Goal: Information Seeking & Learning: Learn about a topic

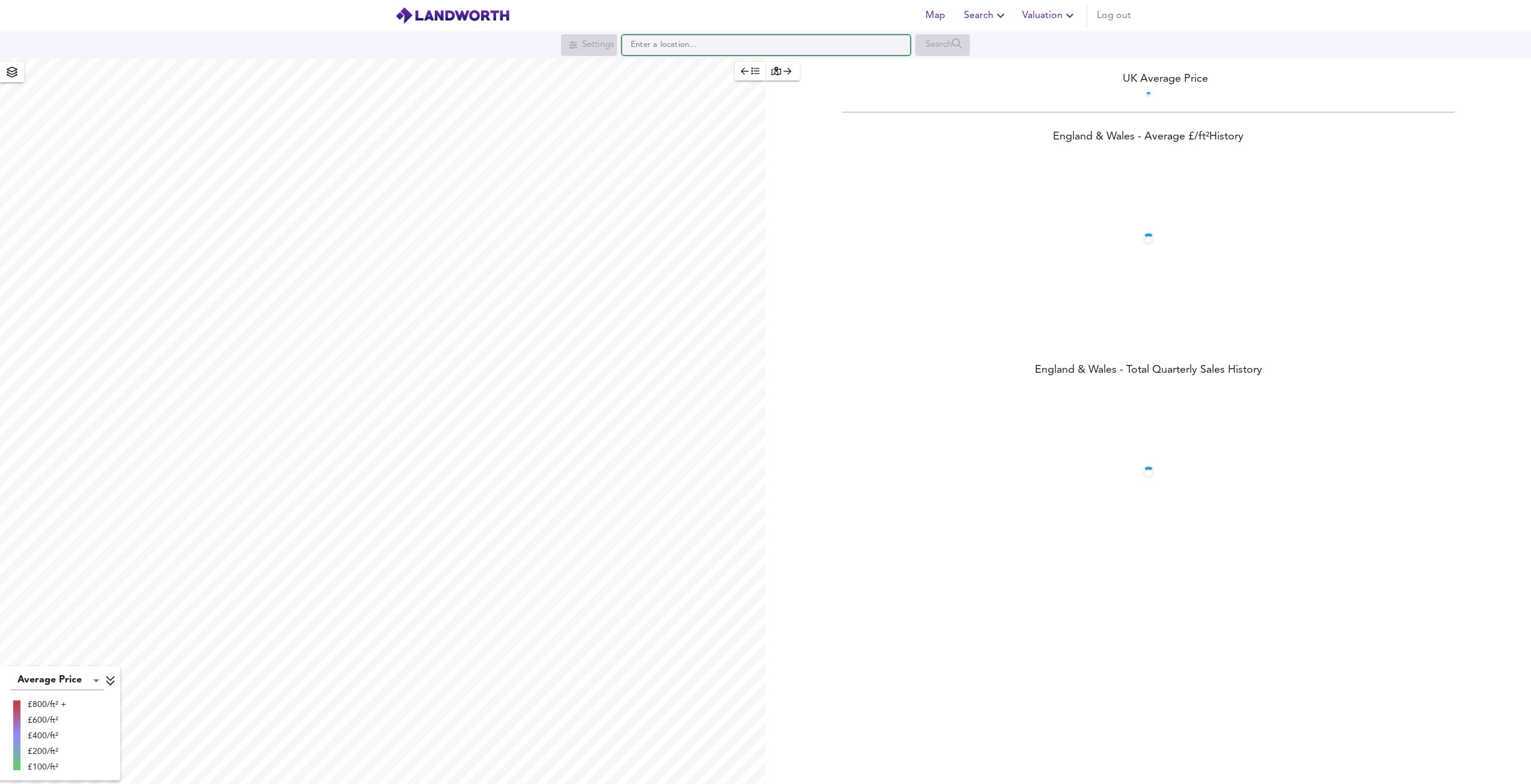
click at [724, 39] on input "text" at bounding box center [766, 45] width 289 height 21
click at [718, 47] on input "text" at bounding box center [766, 45] width 289 height 21
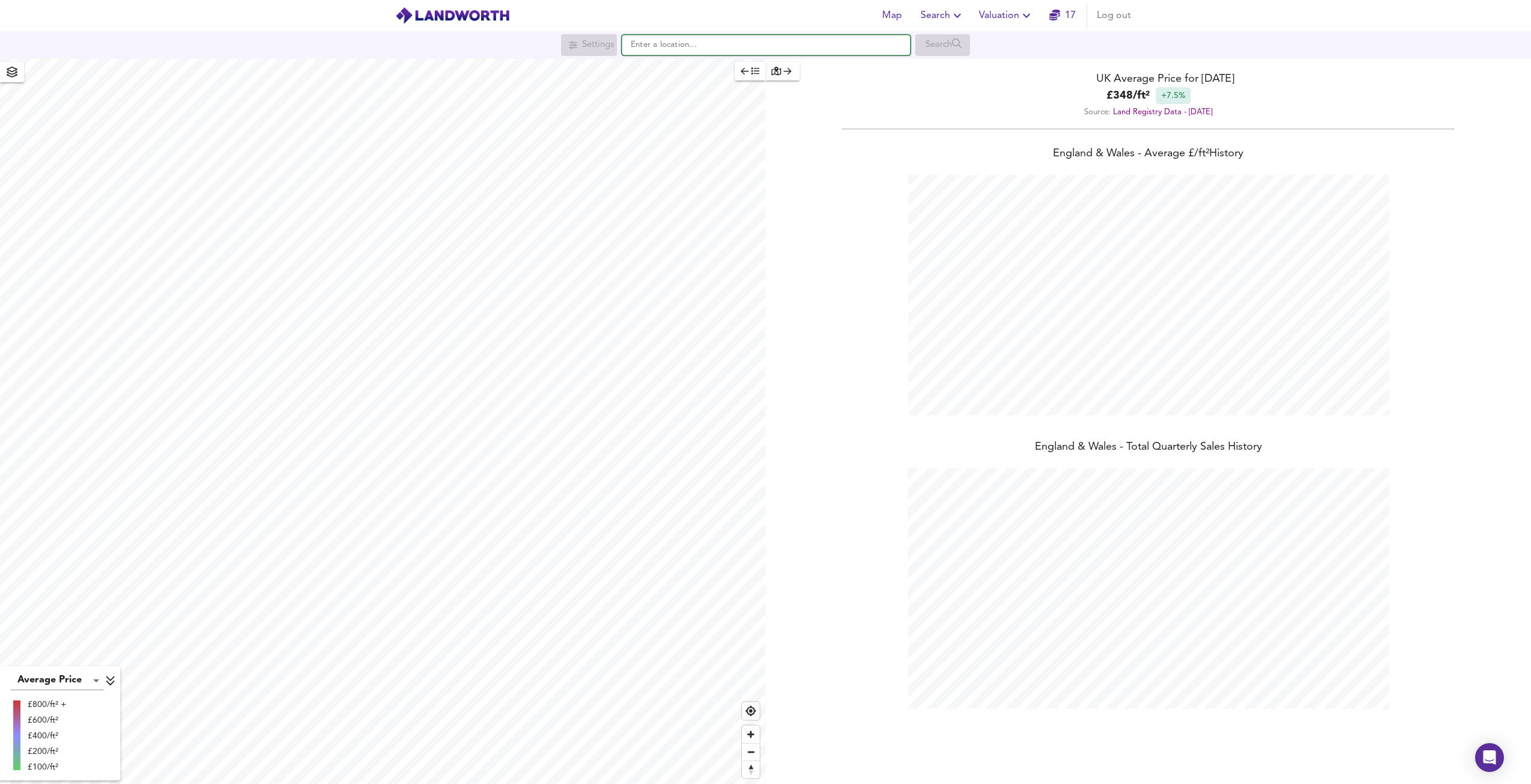
paste input "[GEOGRAPHIC_DATA], E5"
type input "[GEOGRAPHIC_DATA], [GEOGRAPHIC_DATA] E5 0SG"
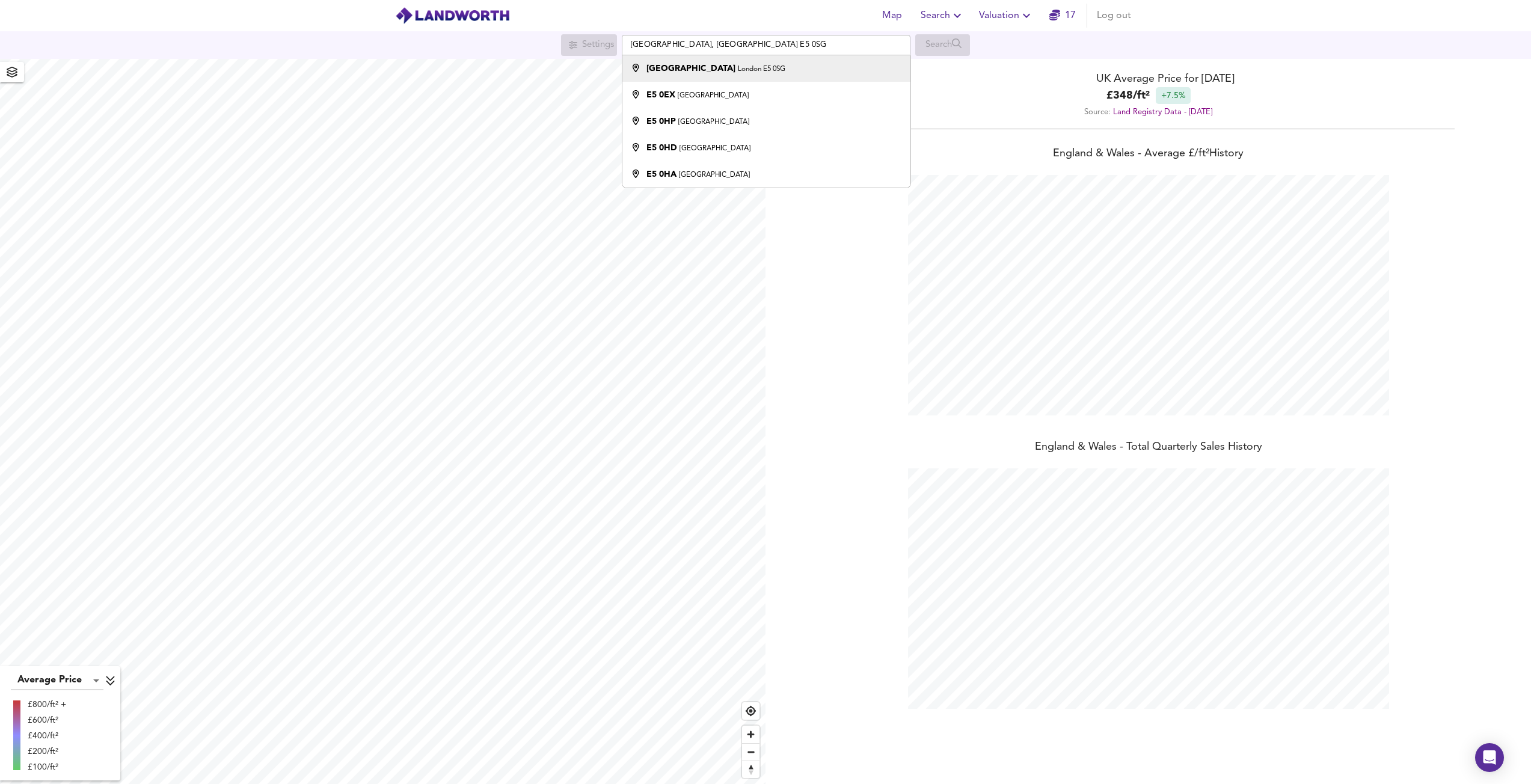
click at [738, 66] on small "London E5 0SG" at bounding box center [762, 69] width 47 height 7
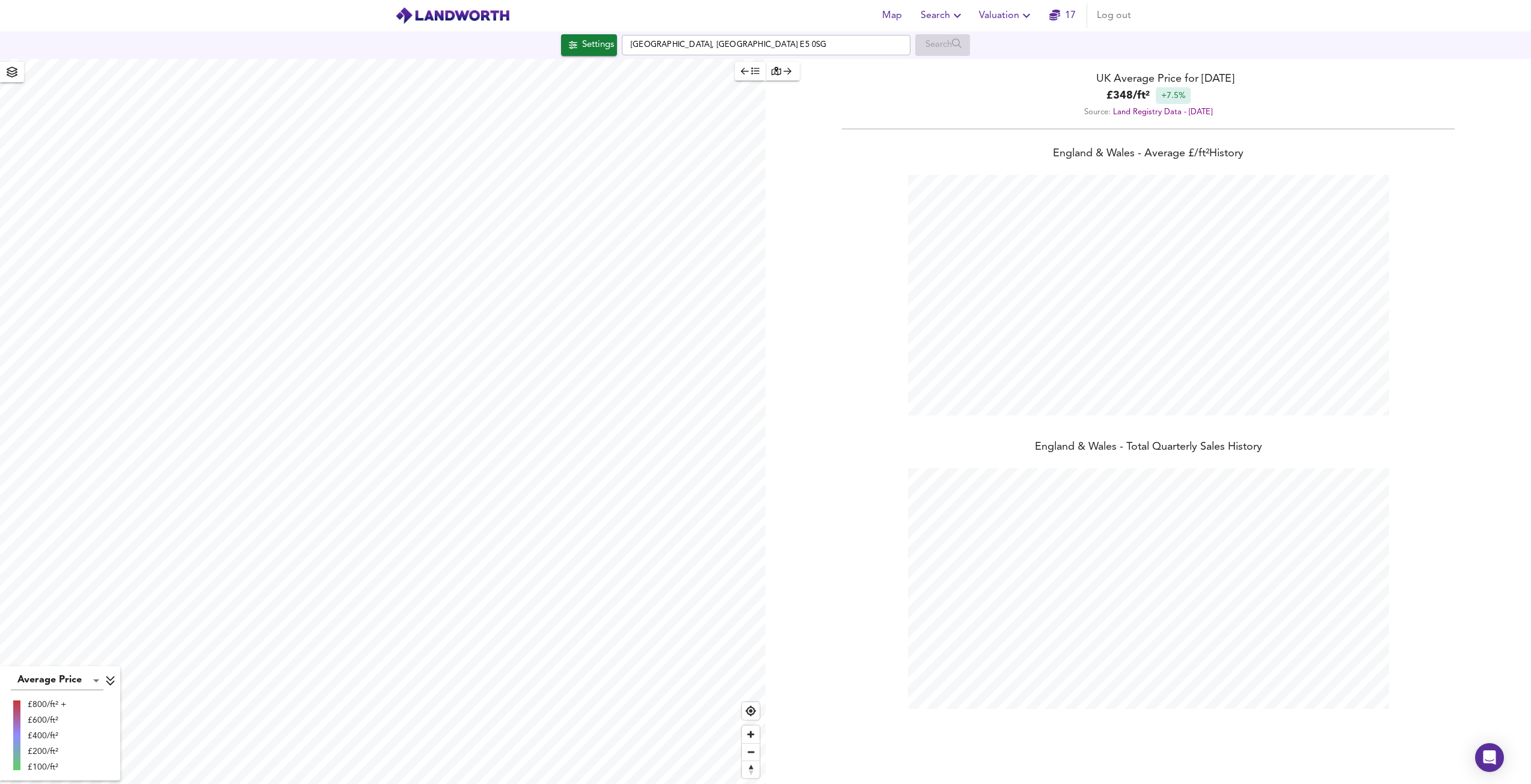
checkbox input "false"
checkbox input "true"
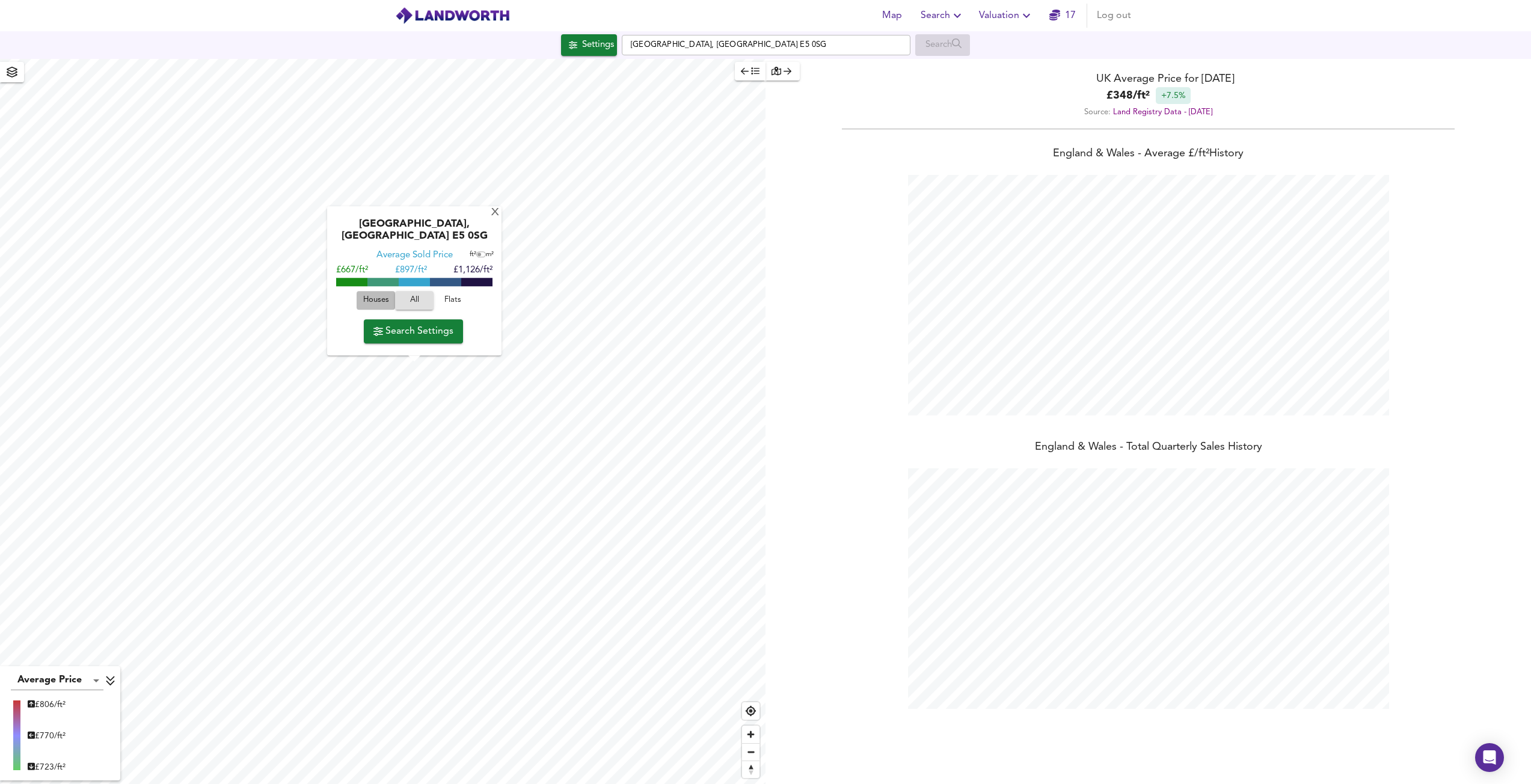
click at [377, 304] on span "Houses" at bounding box center [376, 301] width 32 height 14
click at [404, 325] on span "Search Settings" at bounding box center [413, 330] width 80 height 17
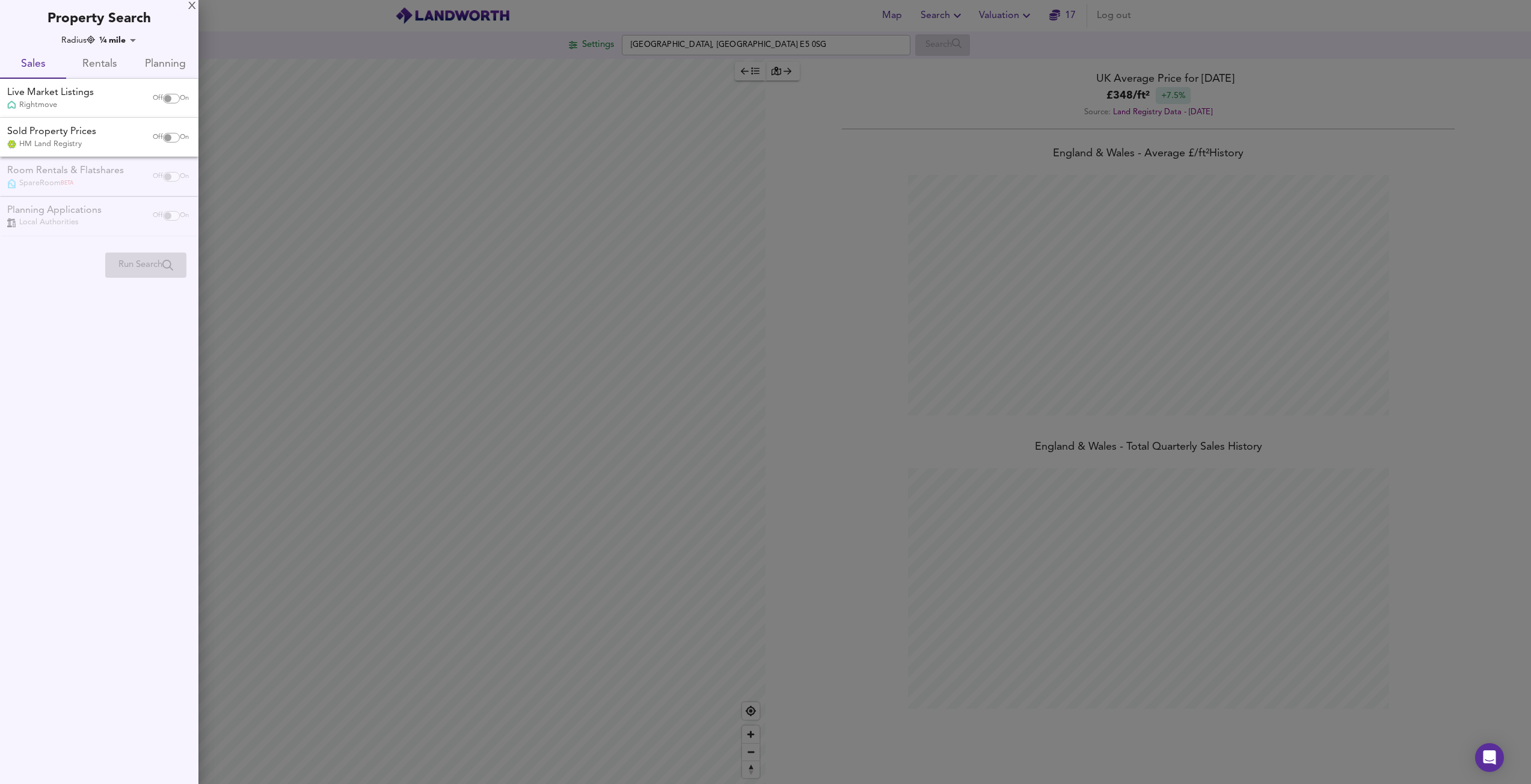
click at [167, 94] on input "checkbox" at bounding box center [167, 99] width 29 height 9
checkbox input "true"
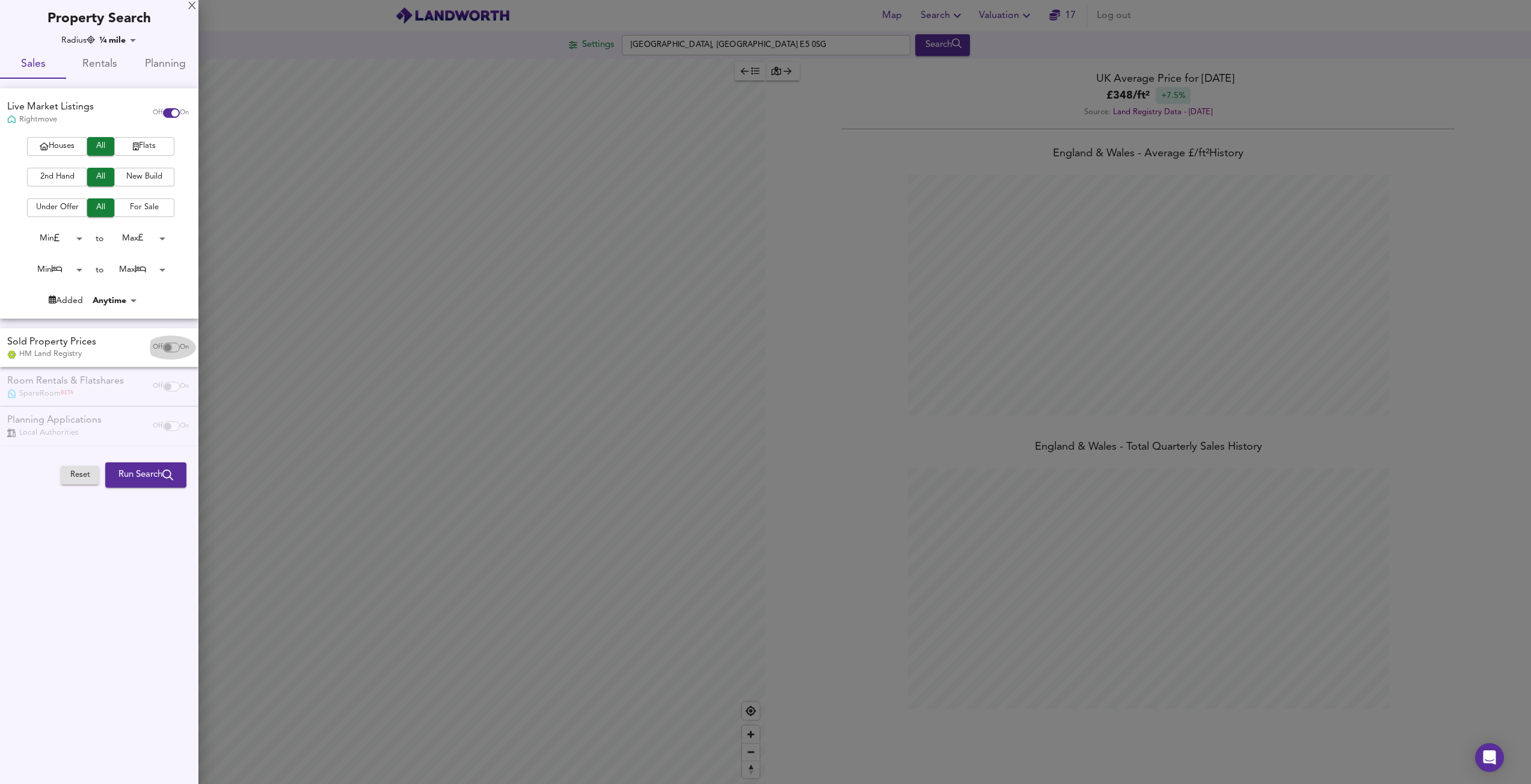
click at [170, 346] on input "checkbox" at bounding box center [167, 347] width 29 height 9
checkbox input "true"
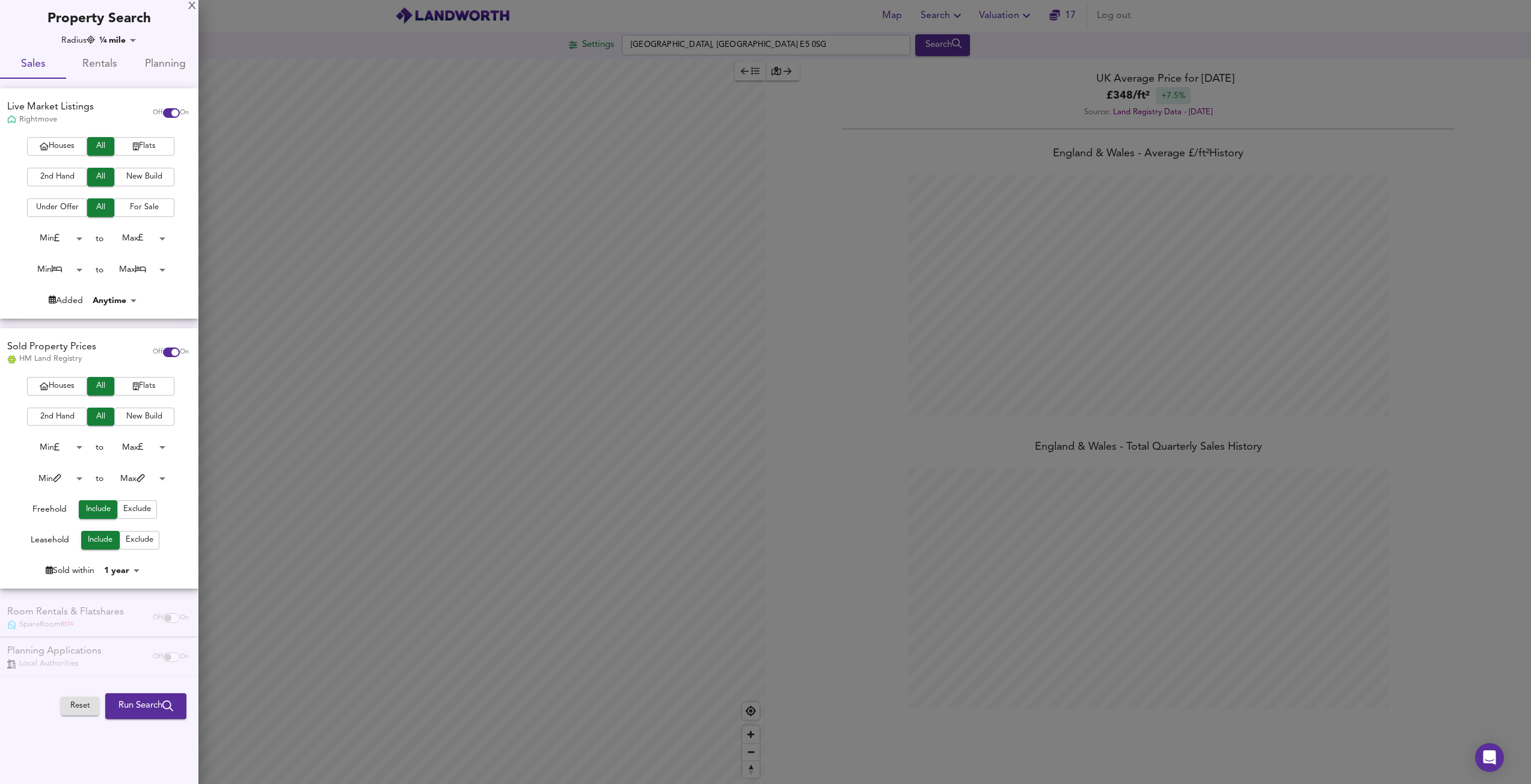
click at [54, 147] on span "Houses" at bounding box center [57, 147] width 48 height 14
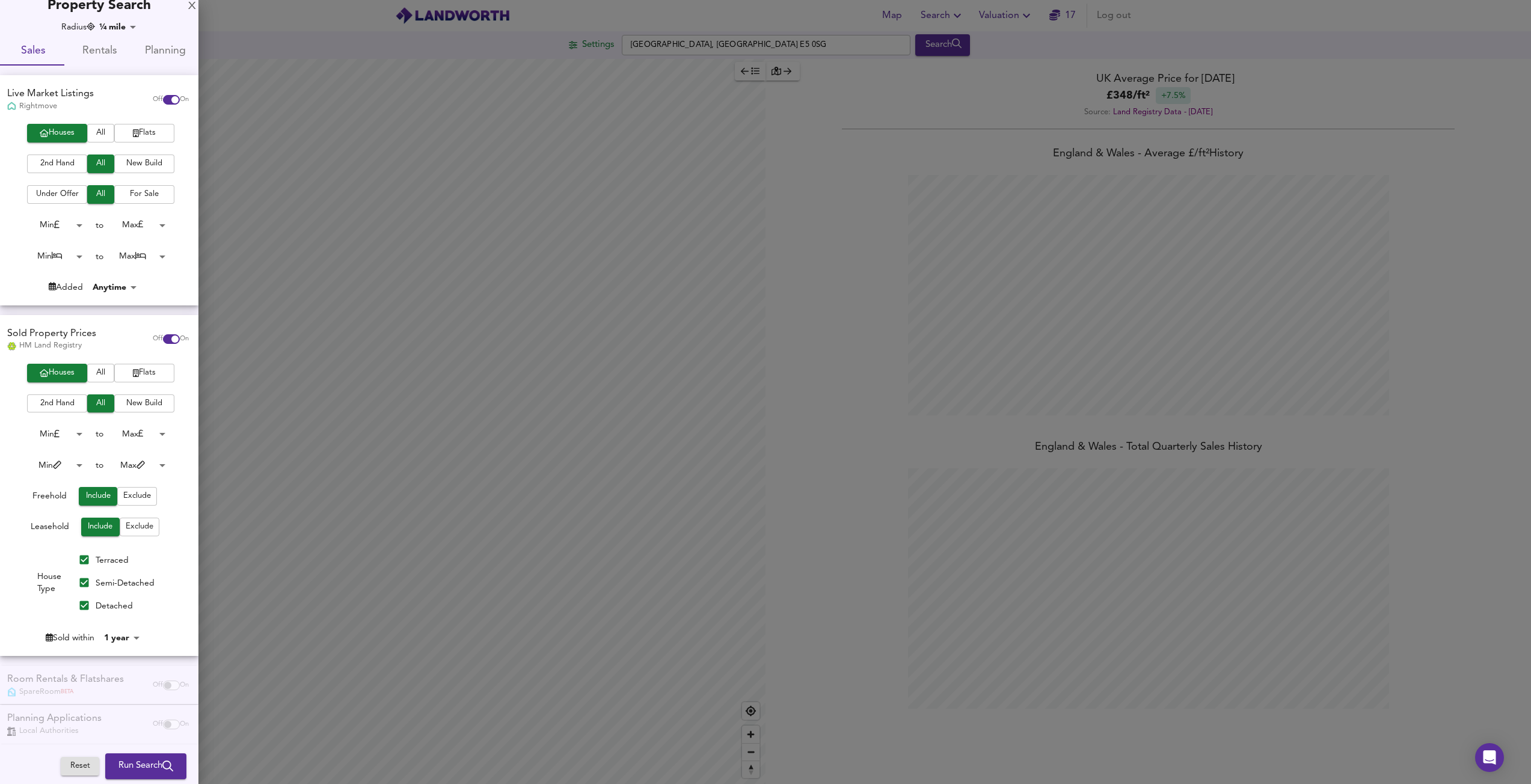
scroll to position [20, 0]
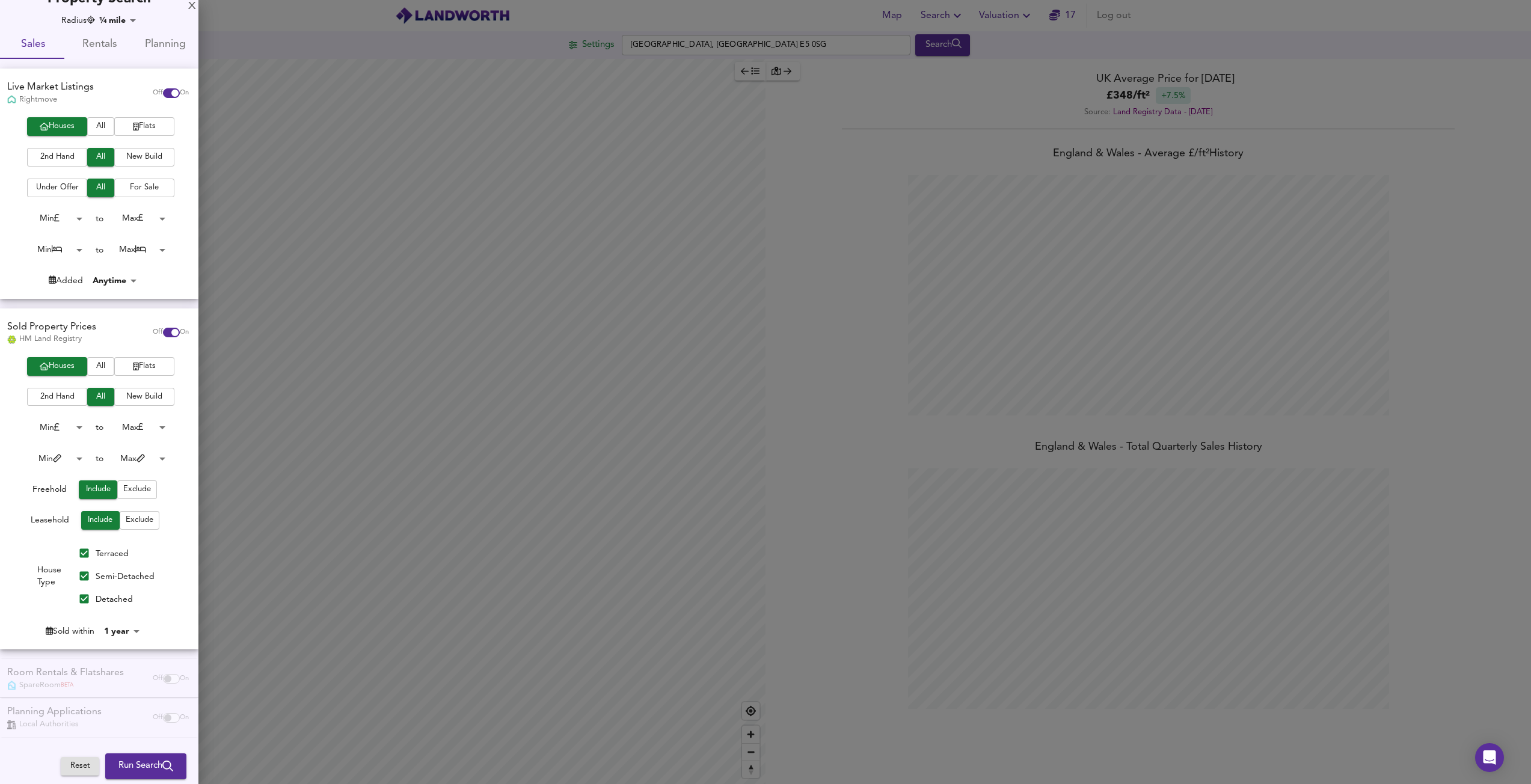
click at [125, 635] on body "Map Search Valuation 17 Log out Settings [GEOGRAPHIC_DATA] E5 0SG Search Averag…" at bounding box center [766, 392] width 1531 height 784
click at [126, 625] on li "3 years" at bounding box center [127, 625] width 54 height 19
type input "36"
click at [124, 767] on span "Run Search" at bounding box center [145, 767] width 54 height 16
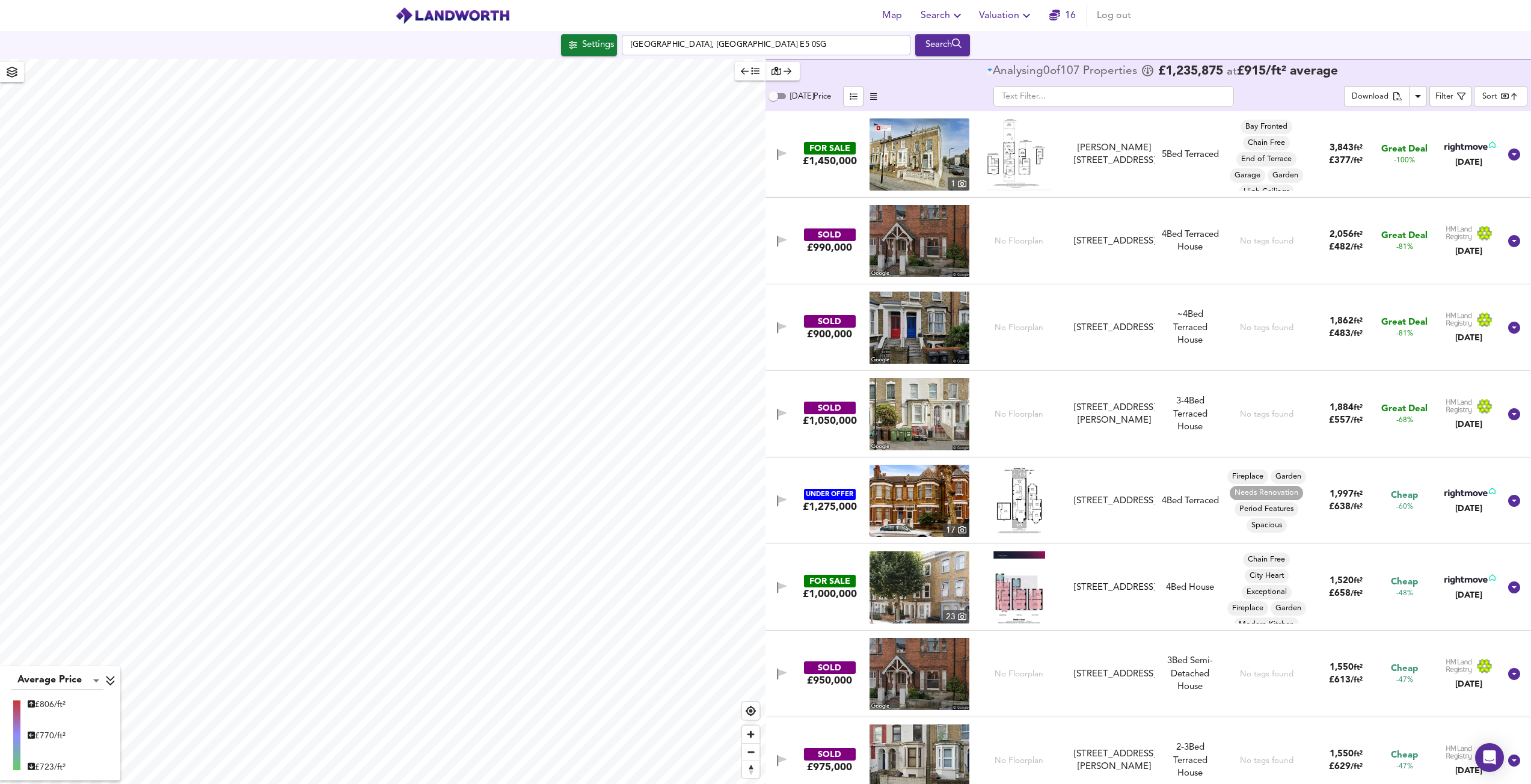
click at [1499, 98] on body "Map Search Valuation 16 Log out Settings [GEOGRAPHIC_DATA] 0SG Search Average P…" at bounding box center [766, 392] width 1531 height 784
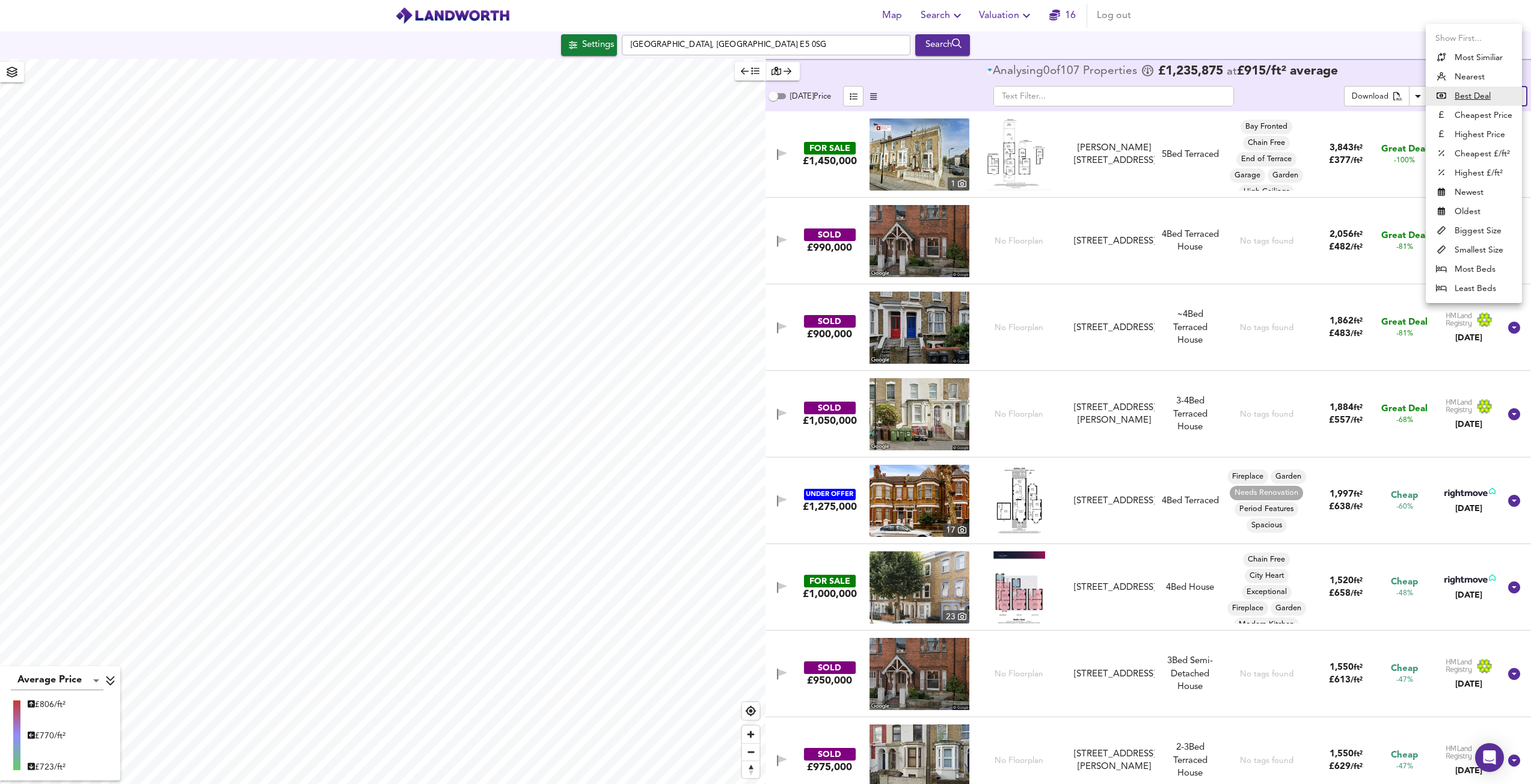
click at [1479, 127] on li "Highest Price" at bounding box center [1474, 134] width 96 height 19
type input "expensive"
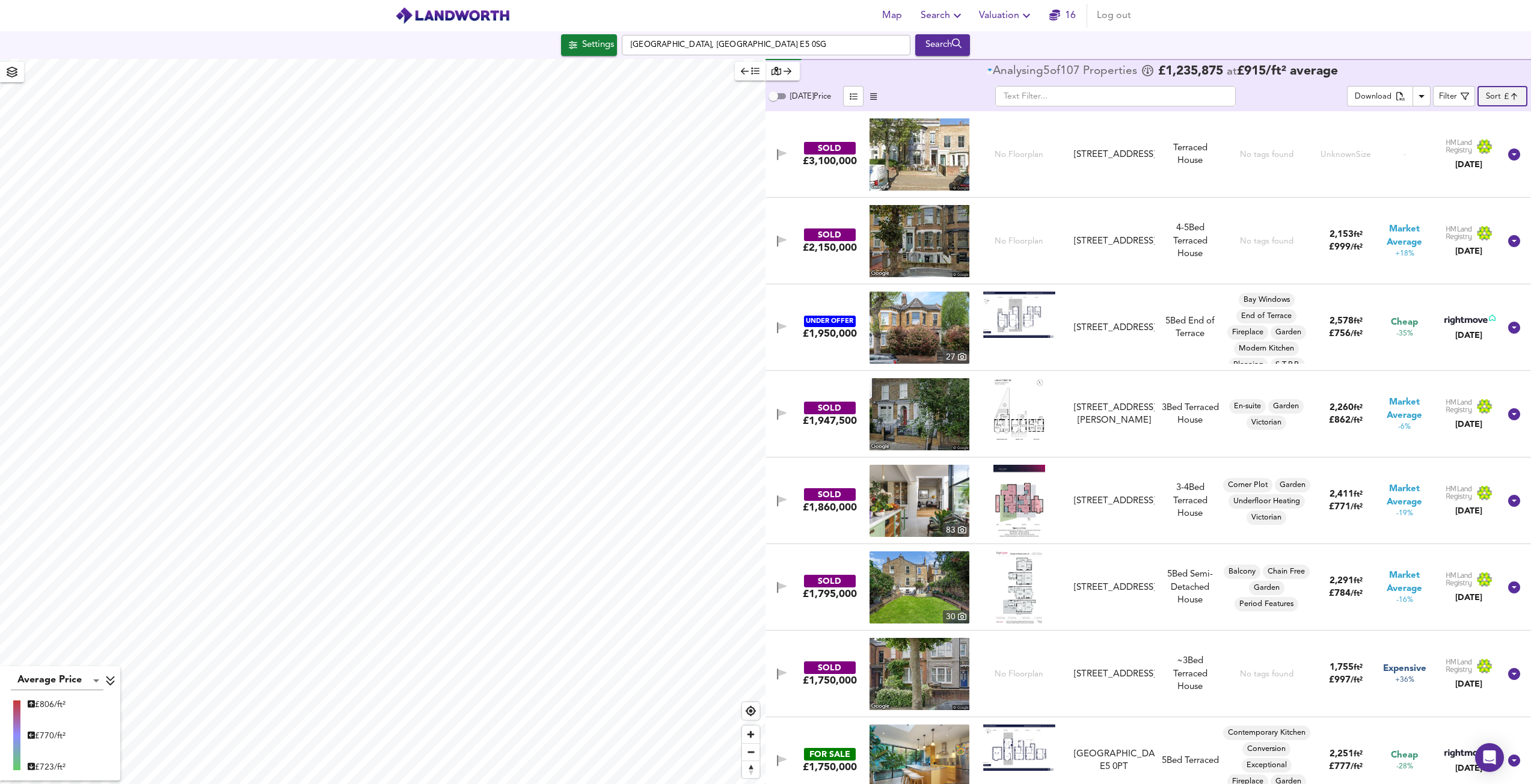
scroll to position [181, 0]
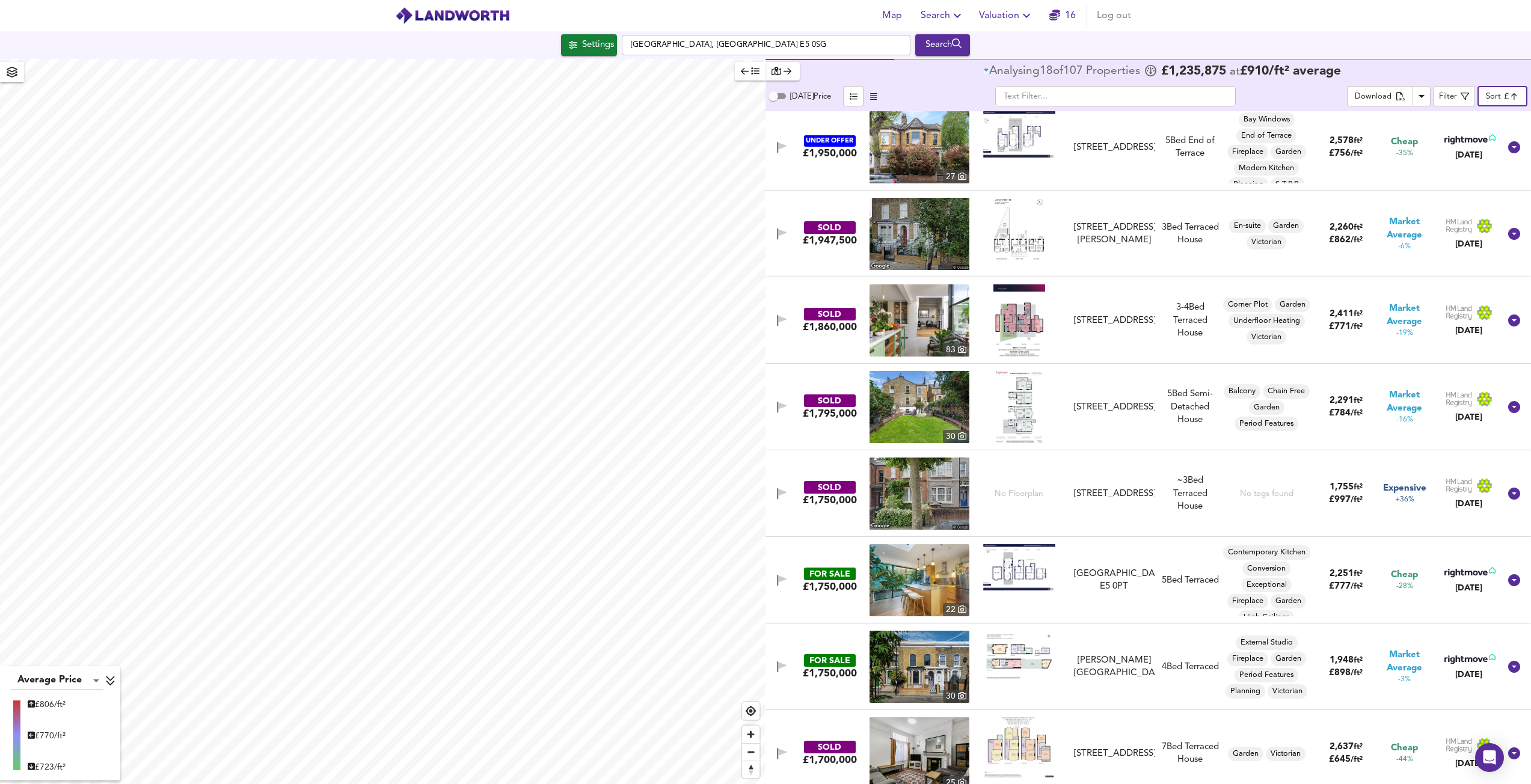
click at [915, 315] on img at bounding box center [919, 319] width 99 height 72
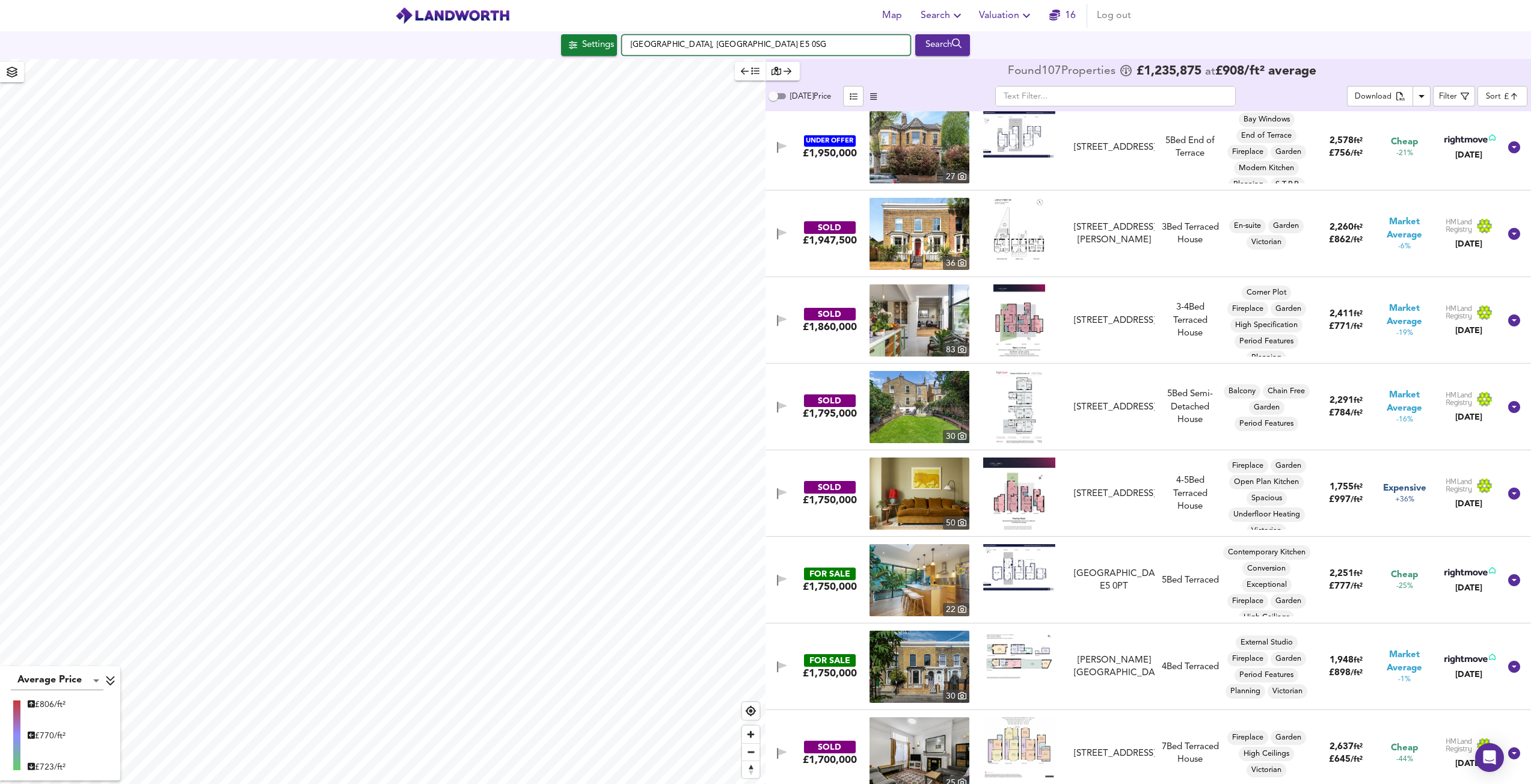
click at [752, 51] on input "[GEOGRAPHIC_DATA], [GEOGRAPHIC_DATA] E5 0SG" at bounding box center [766, 45] width 289 height 21
paste input "[STREET_ADDRESS]"
click at [737, 65] on small "London SW17 8EY" at bounding box center [744, 69] width 57 height 7
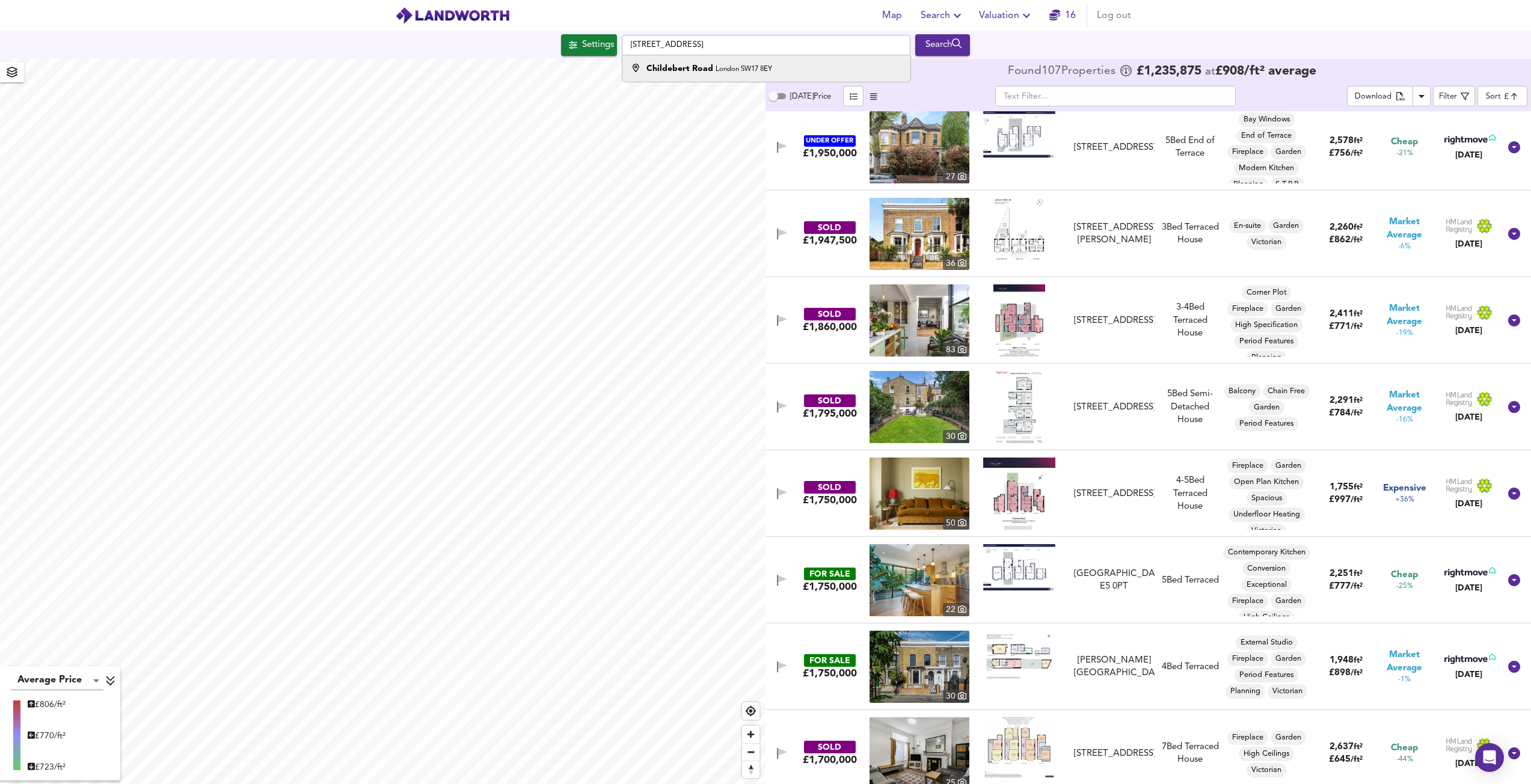
type input "[STREET_ADDRESS]"
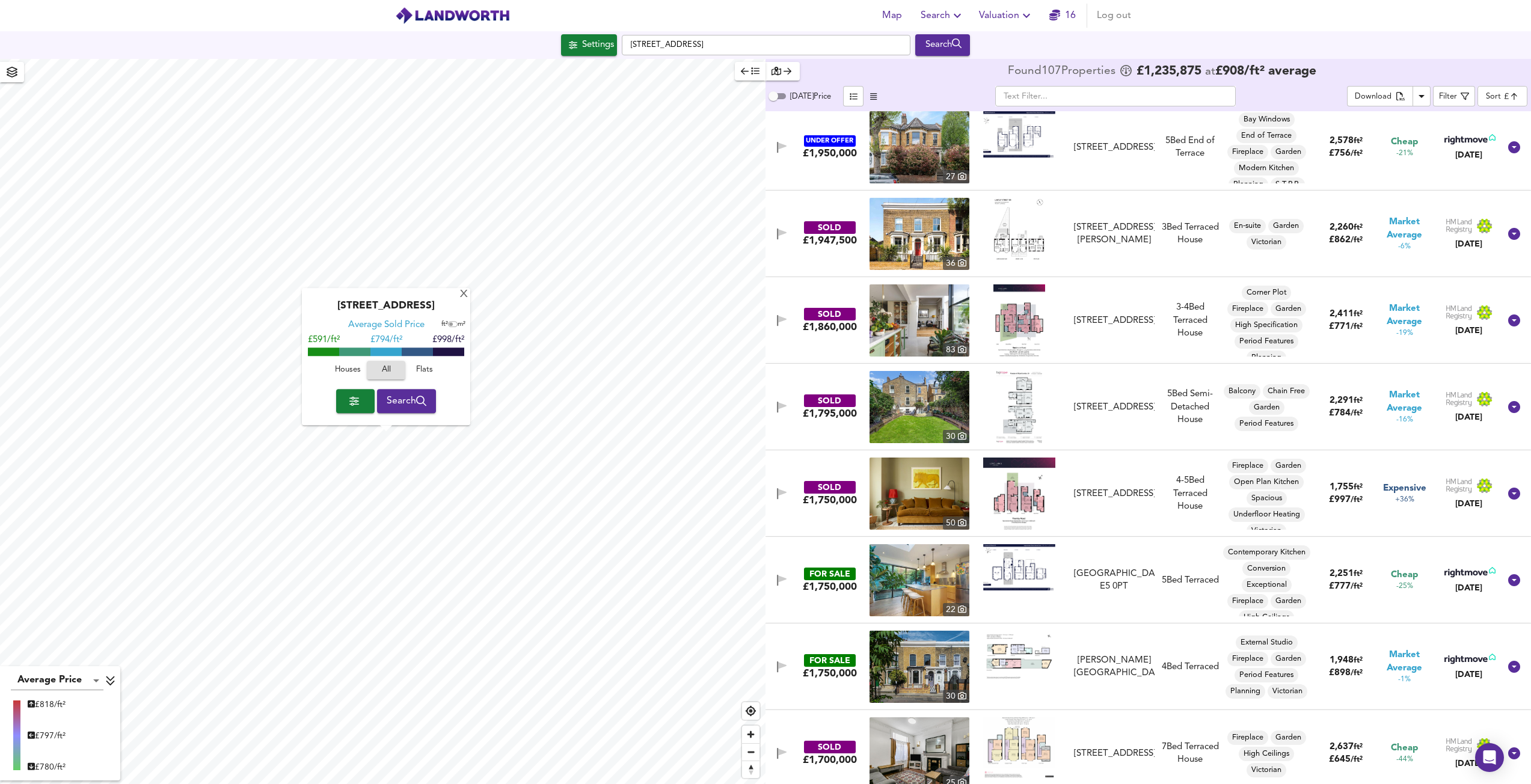
click at [355, 372] on span "Houses" at bounding box center [347, 371] width 32 height 14
click at [387, 405] on span "Search" at bounding box center [406, 401] width 40 height 17
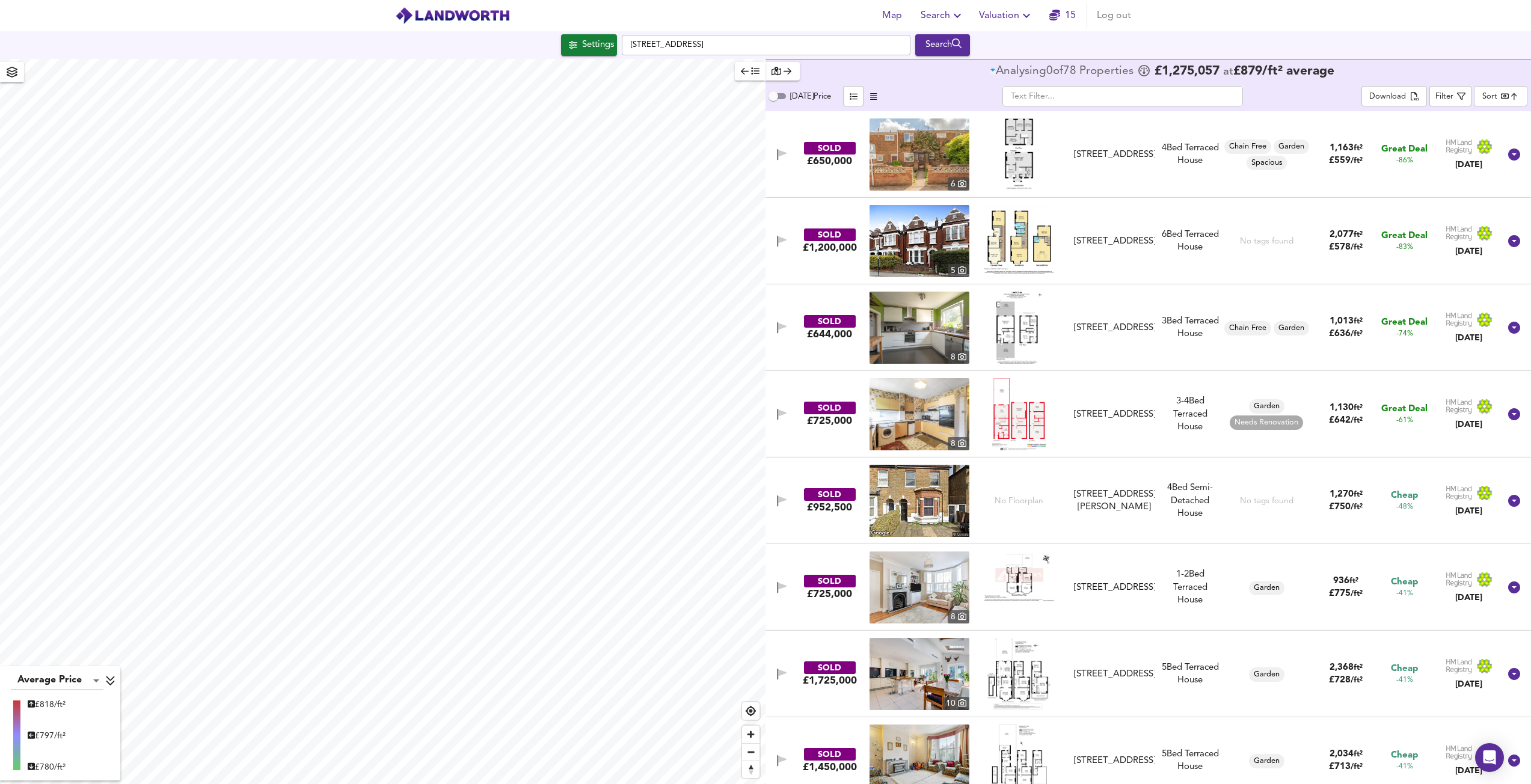
click at [1503, 95] on body "Map Search Valuation 15 Log out Settings [STREET_ADDRESS] Search Average Price …" at bounding box center [766, 392] width 1531 height 784
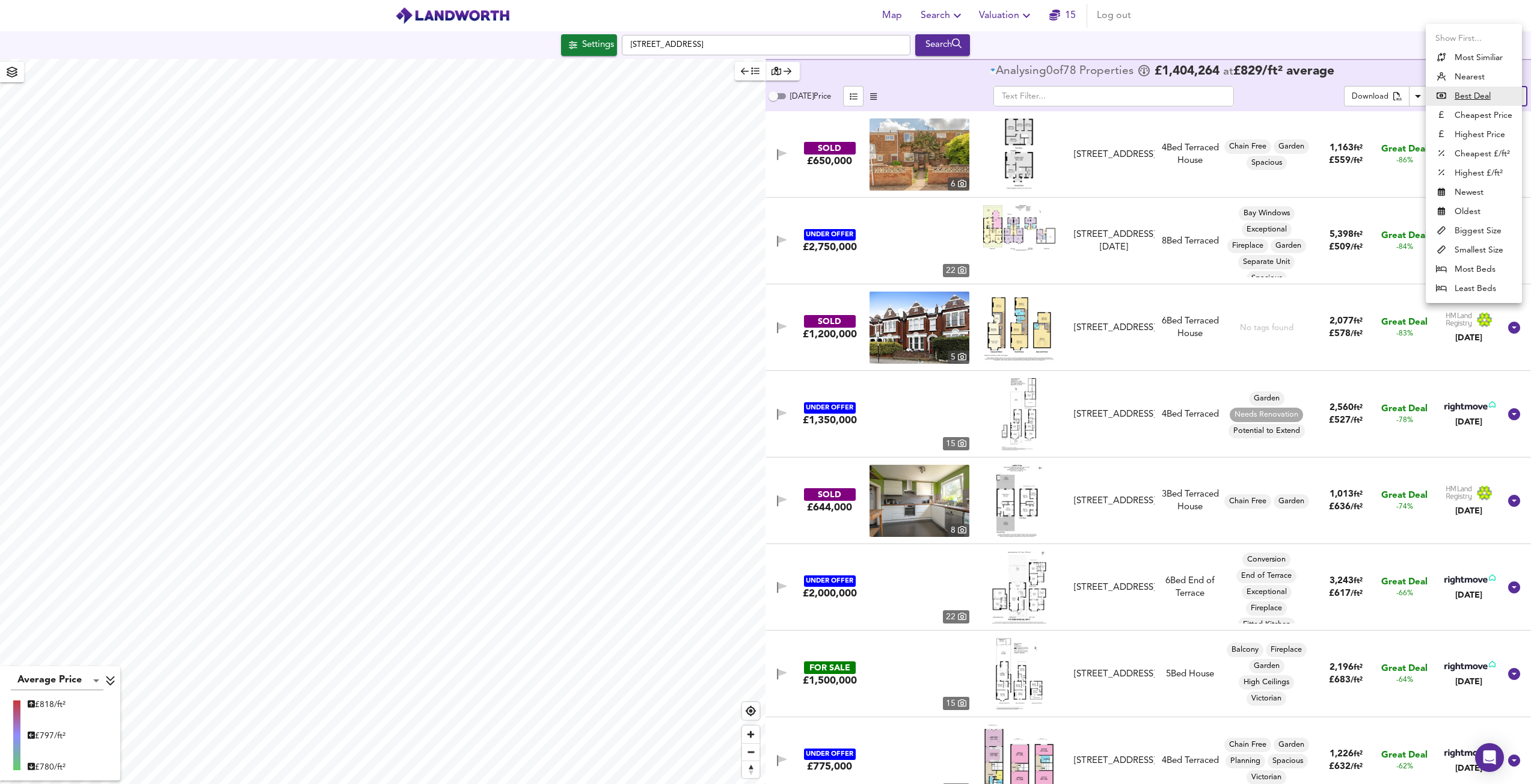
click at [1469, 136] on li "Highest Price" at bounding box center [1474, 134] width 96 height 19
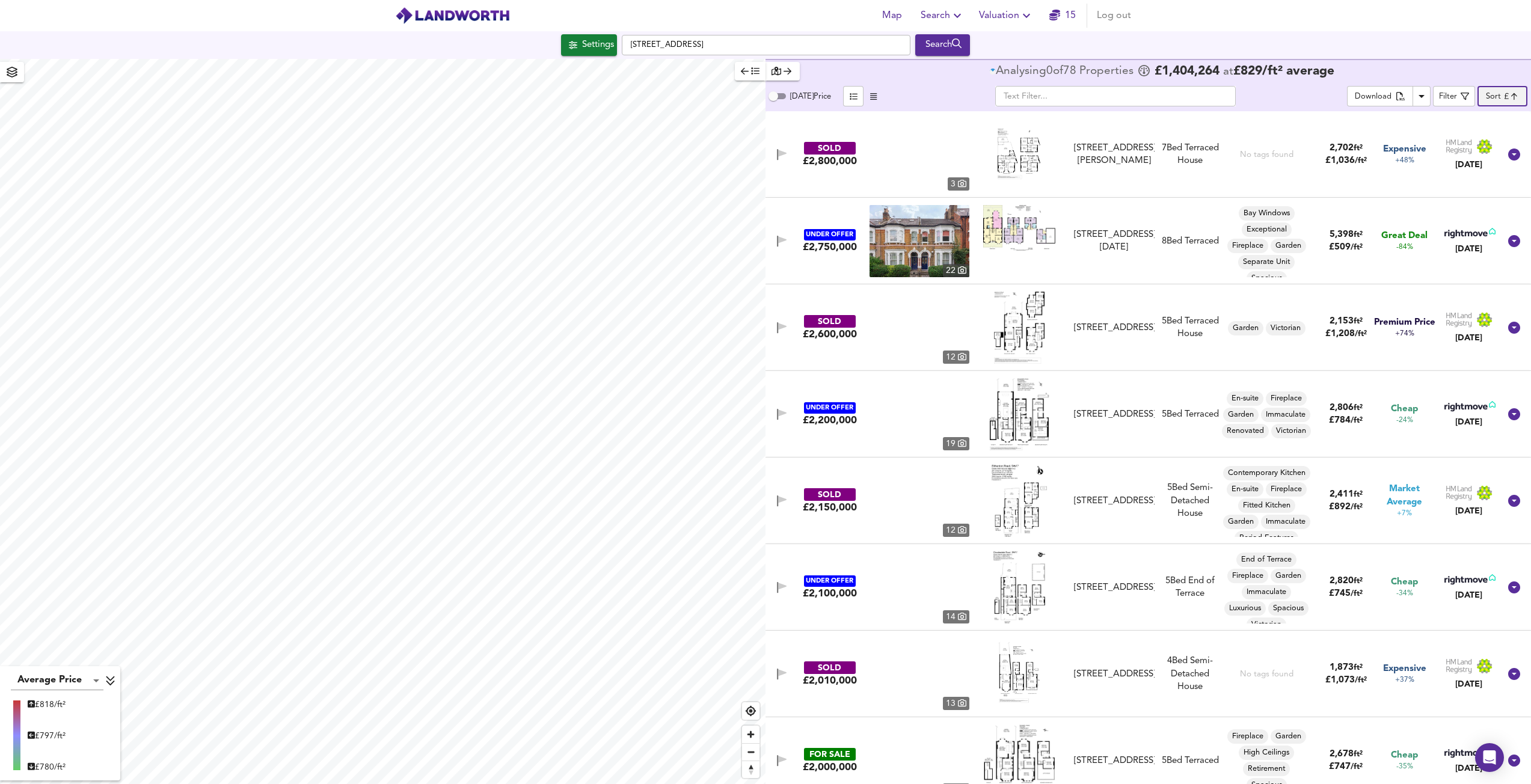
type input "expensive"
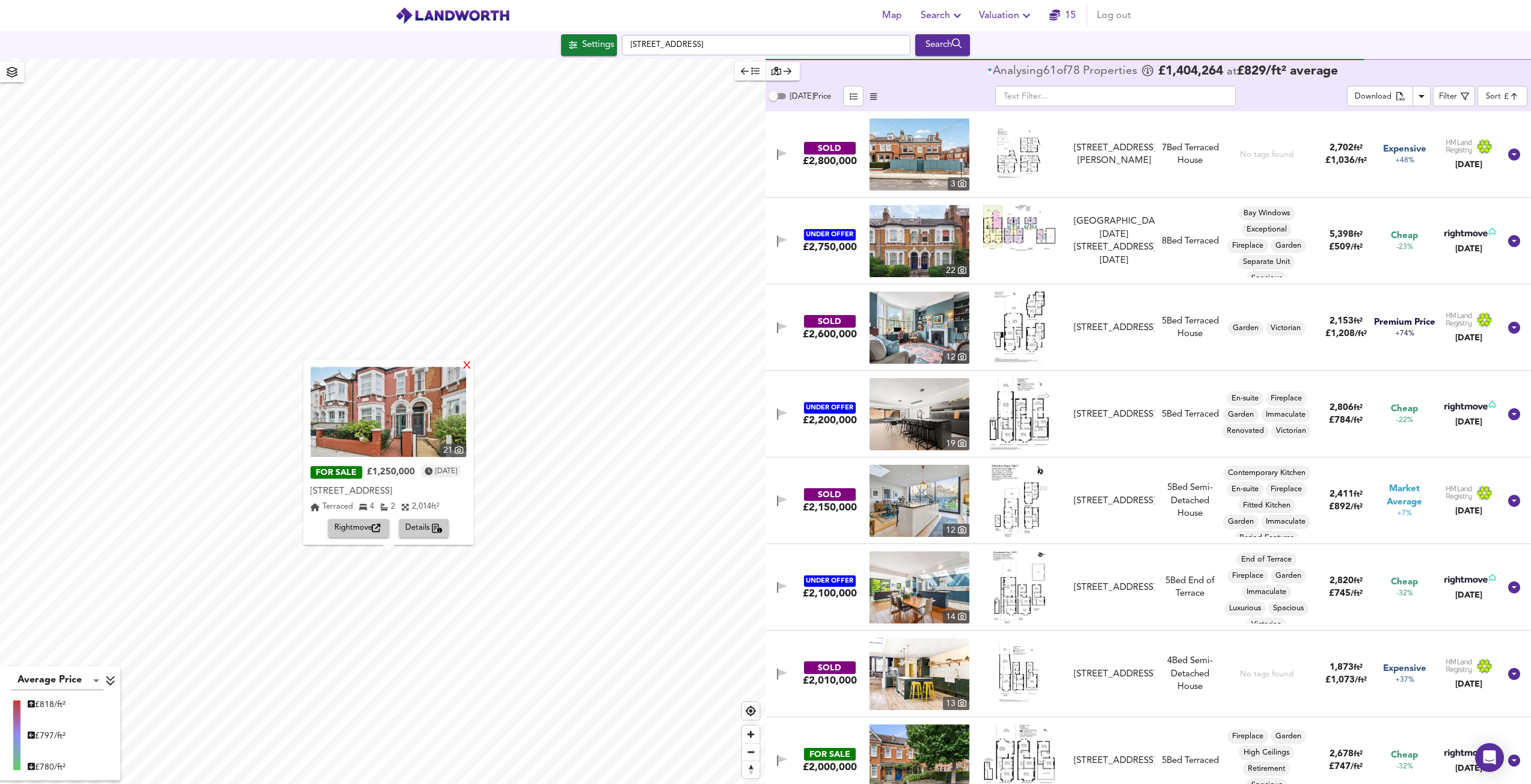
click at [473, 364] on div "X" at bounding box center [467, 366] width 10 height 11
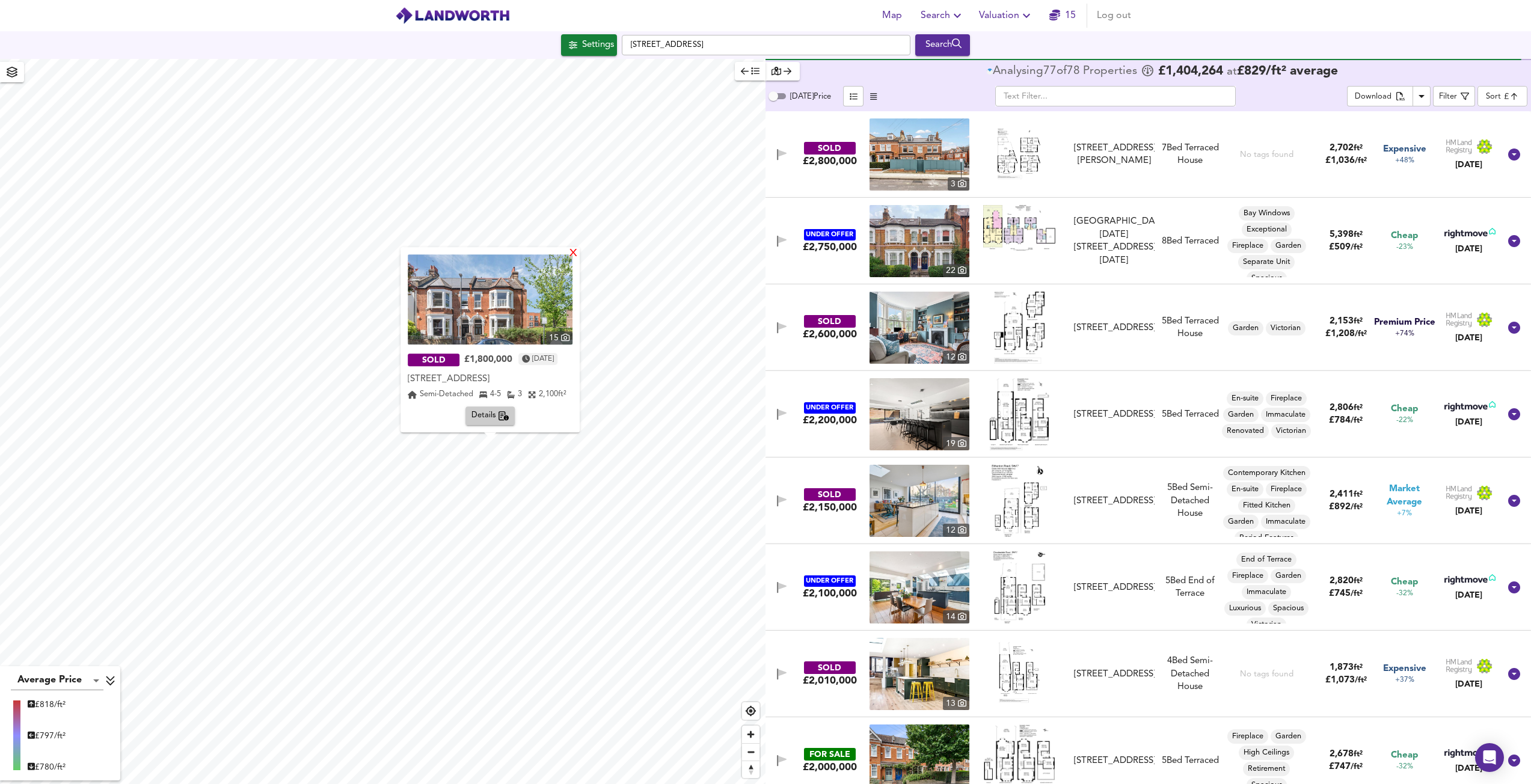
click at [578, 253] on div "X" at bounding box center [573, 254] width 10 height 11
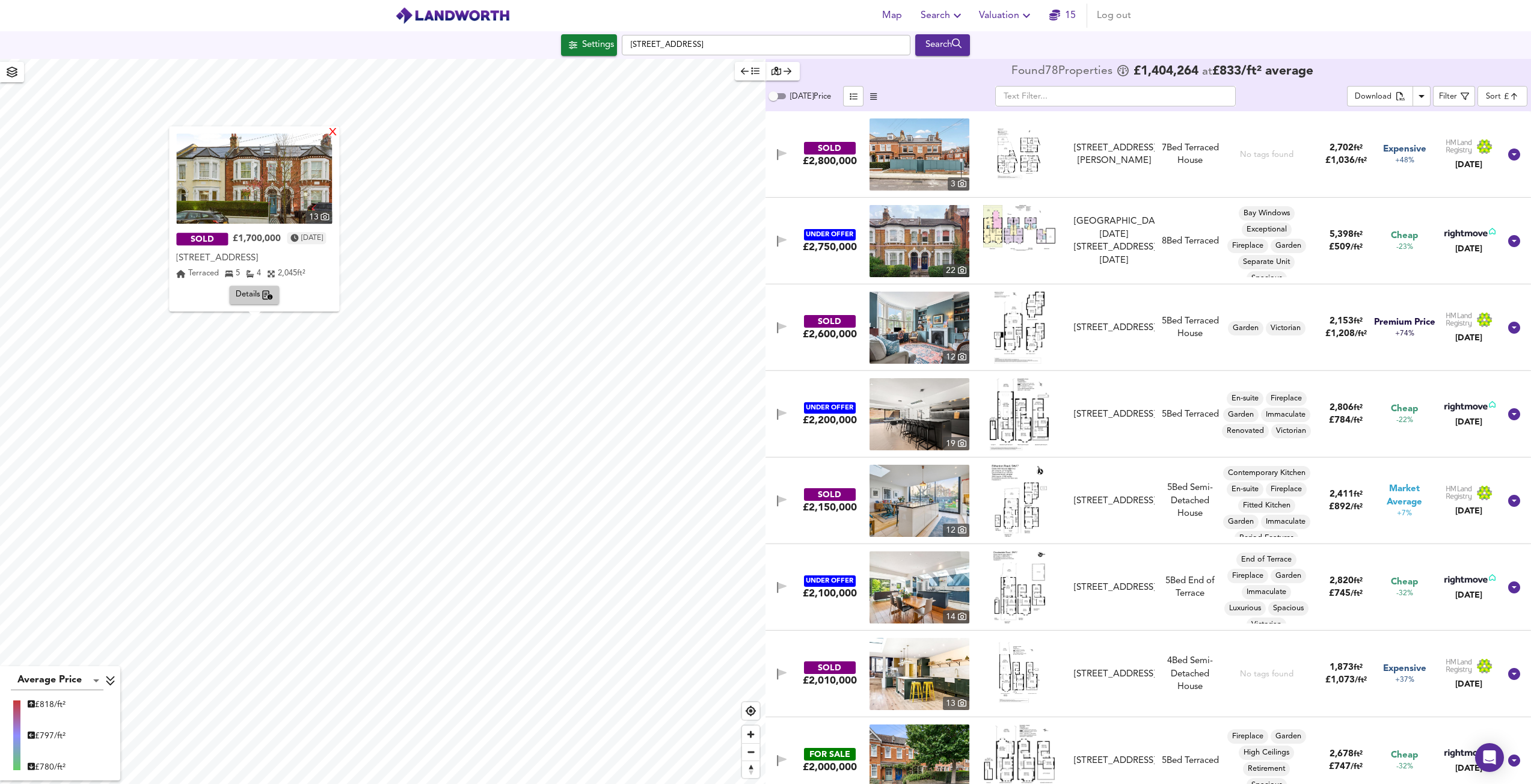
click at [339, 139] on div "X" at bounding box center [333, 133] width 10 height 11
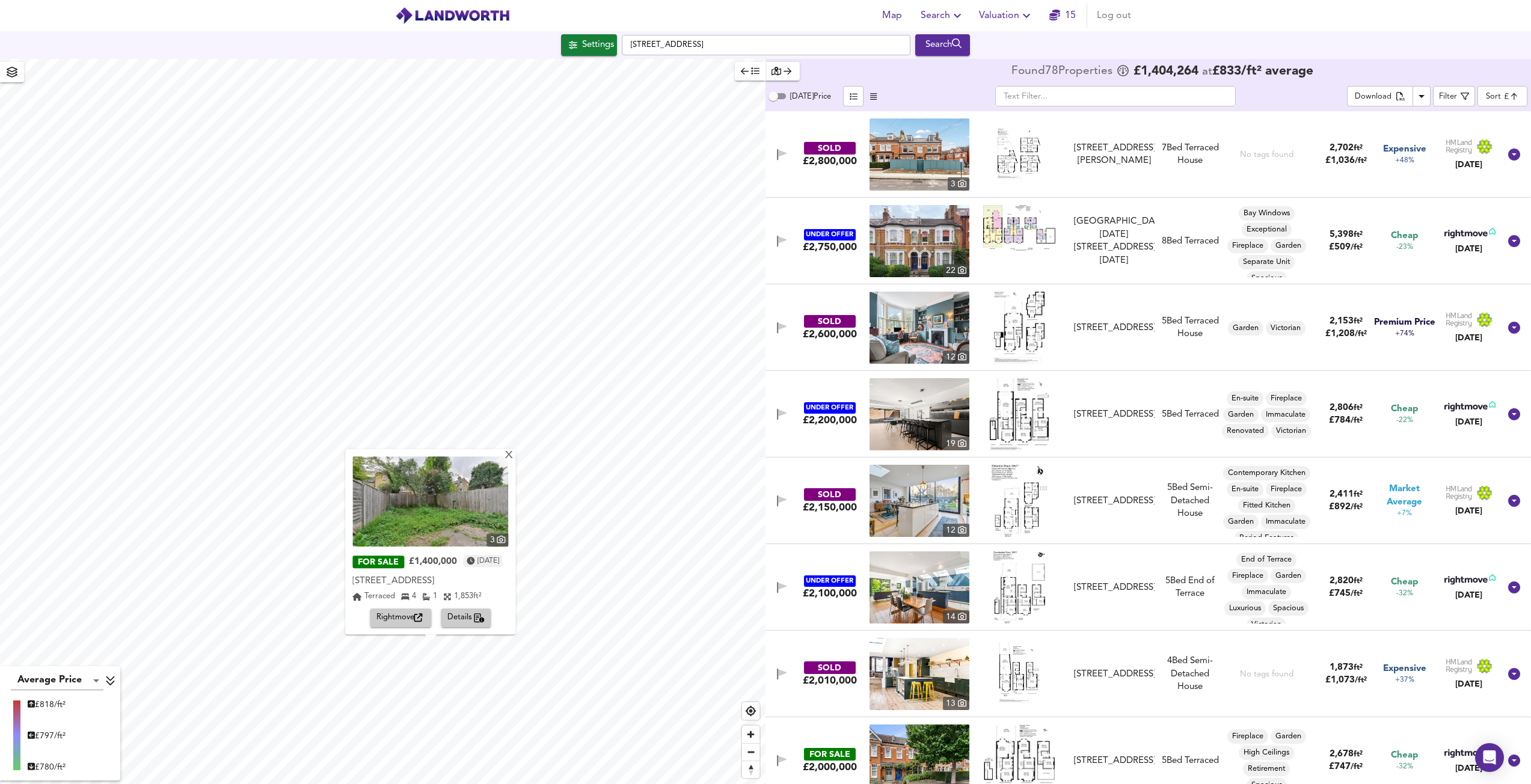
click at [508, 456] on img at bounding box center [430, 501] width 155 height 90
click at [515, 450] on div "X" at bounding box center [509, 456] width 10 height 11
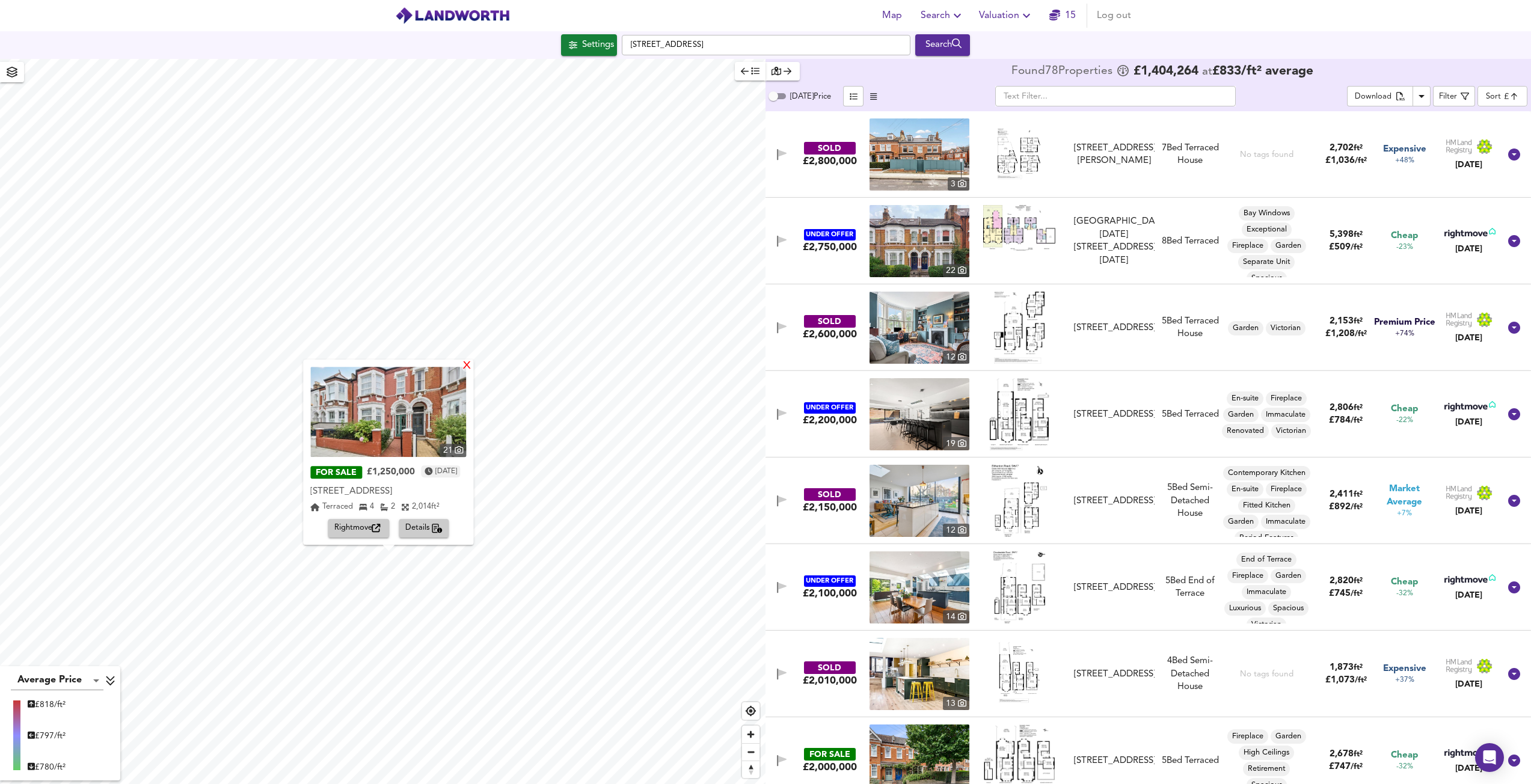
click at [473, 368] on div "X" at bounding box center [467, 366] width 10 height 11
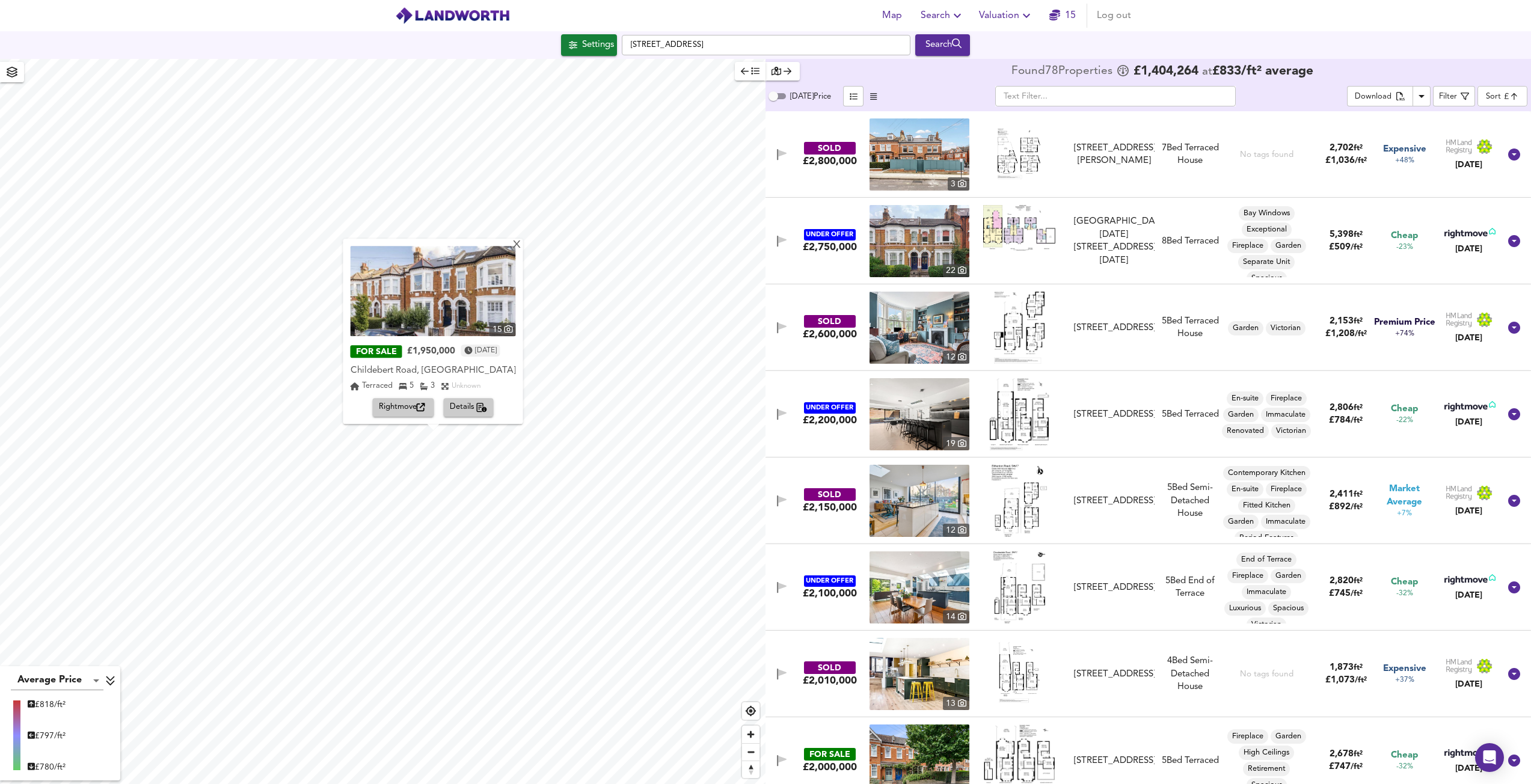
click at [440, 307] on img at bounding box center [433, 291] width 166 height 90
click at [521, 247] on div "X" at bounding box center [516, 245] width 10 height 11
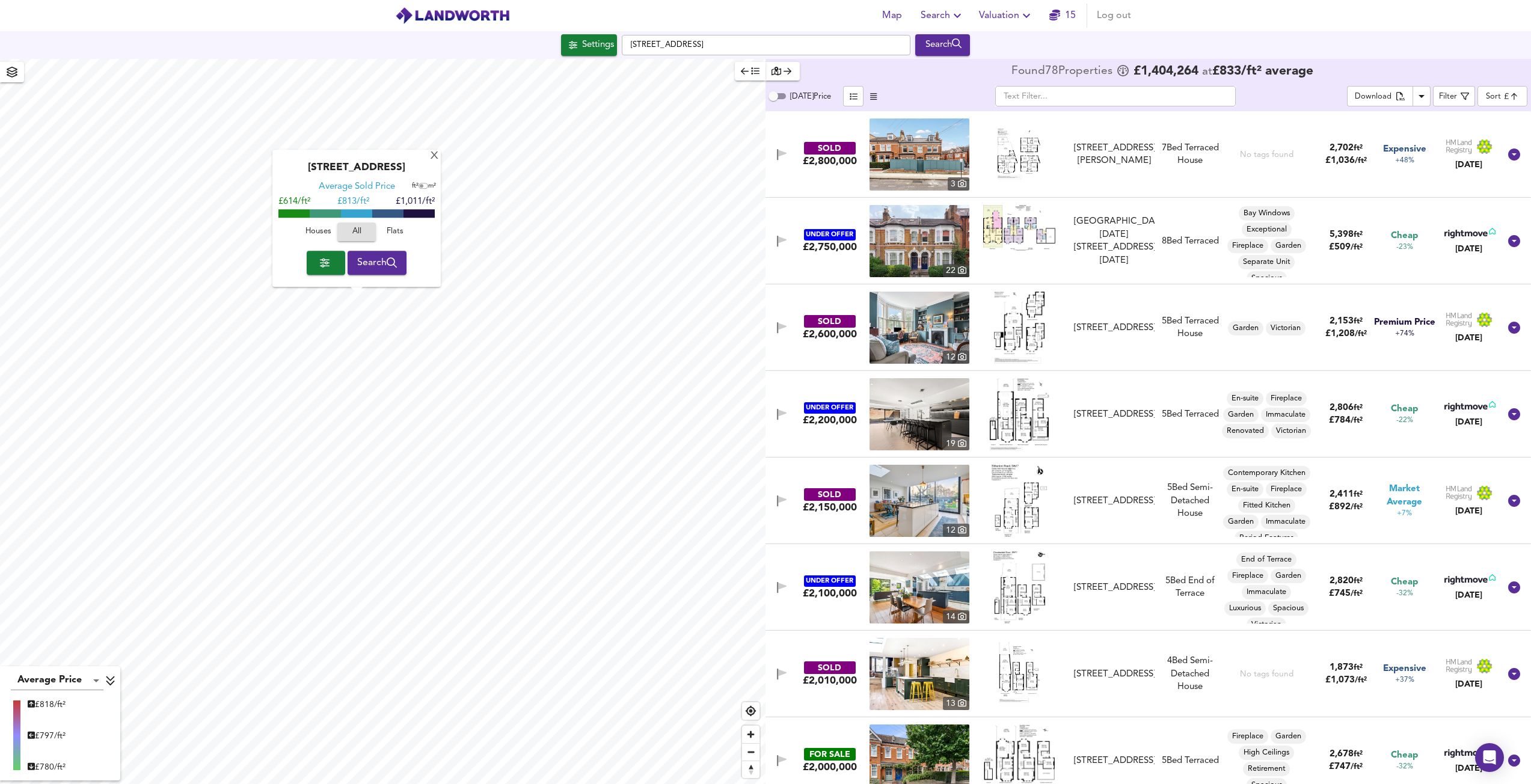
click at [317, 226] on span "Houses" at bounding box center [318, 233] width 32 height 14
click at [904, 334] on img at bounding box center [919, 327] width 99 height 72
click at [433, 156] on div "X" at bounding box center [434, 156] width 10 height 11
click at [893, 252] on img at bounding box center [919, 241] width 99 height 72
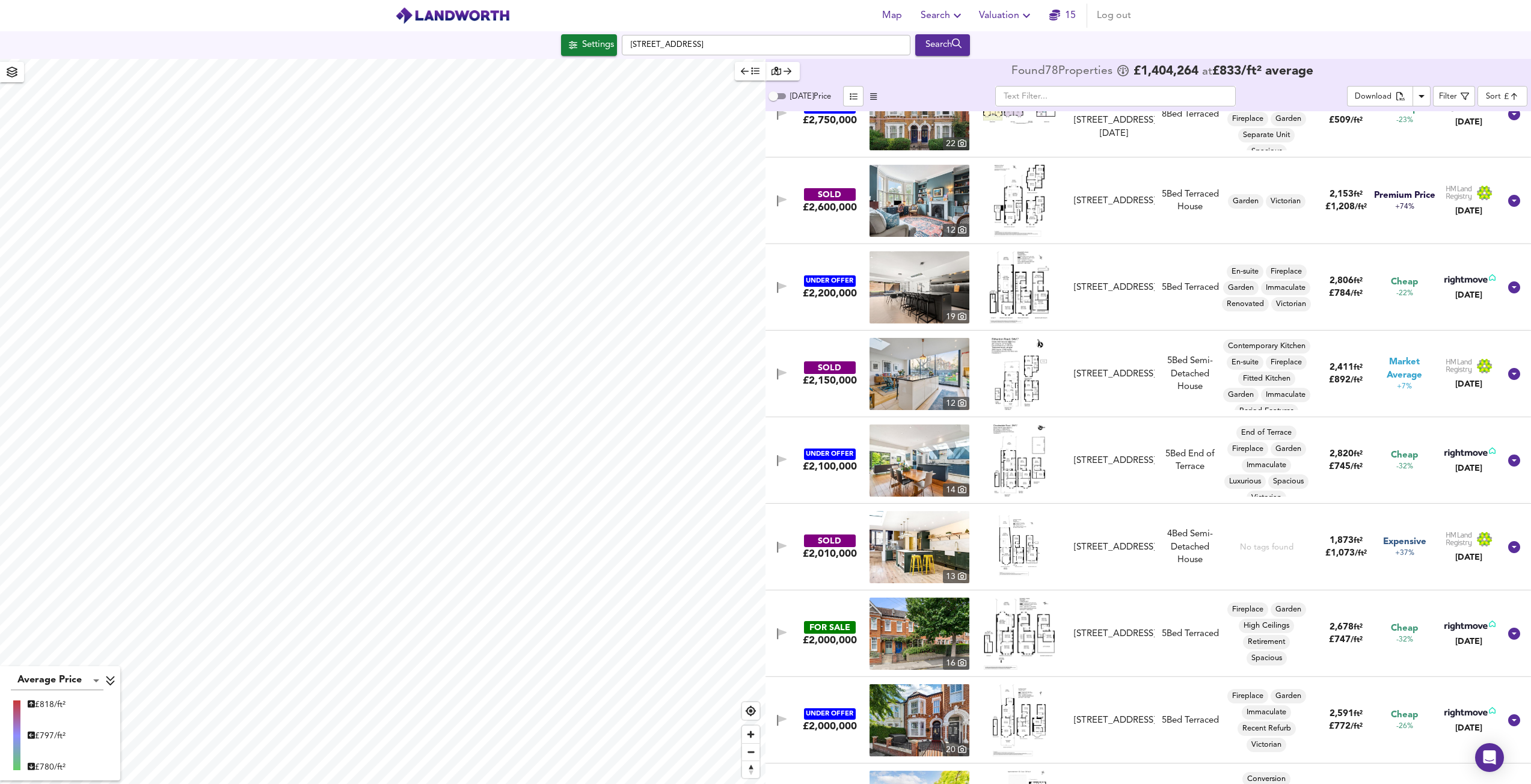
scroll to position [120, 0]
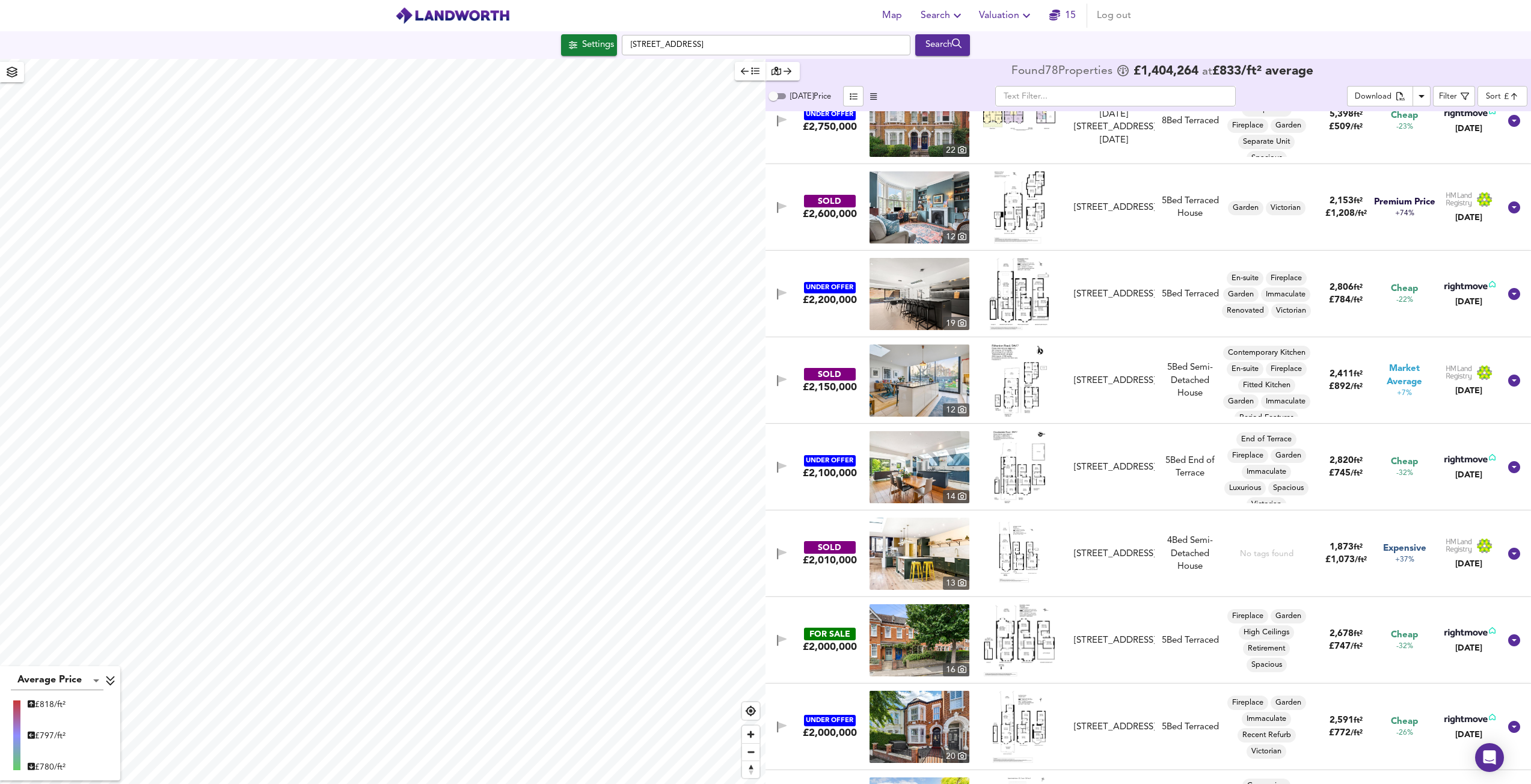
click at [1021, 283] on img at bounding box center [1019, 293] width 60 height 72
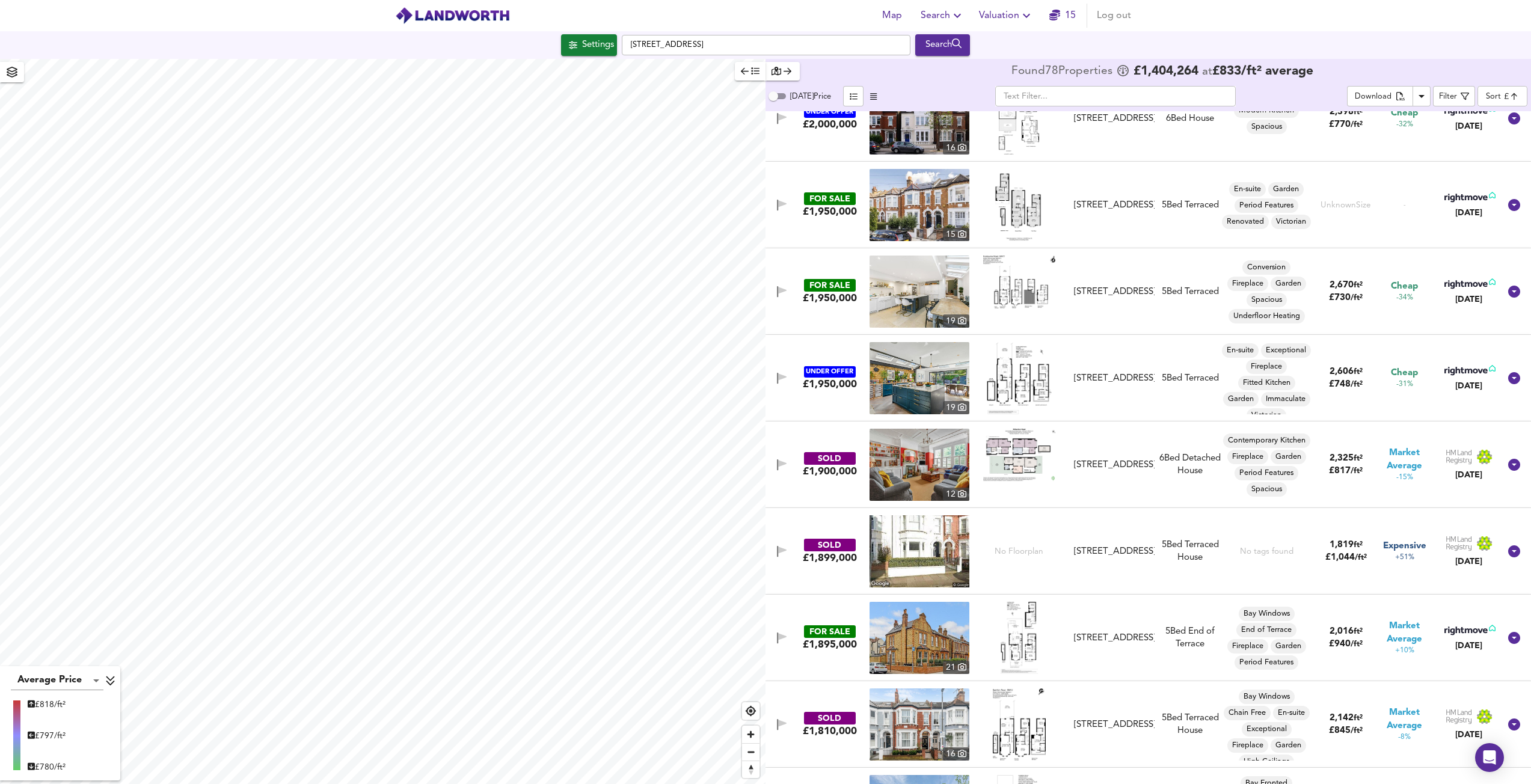
scroll to position [1262, 0]
